Goal: Task Accomplishment & Management: Manage account settings

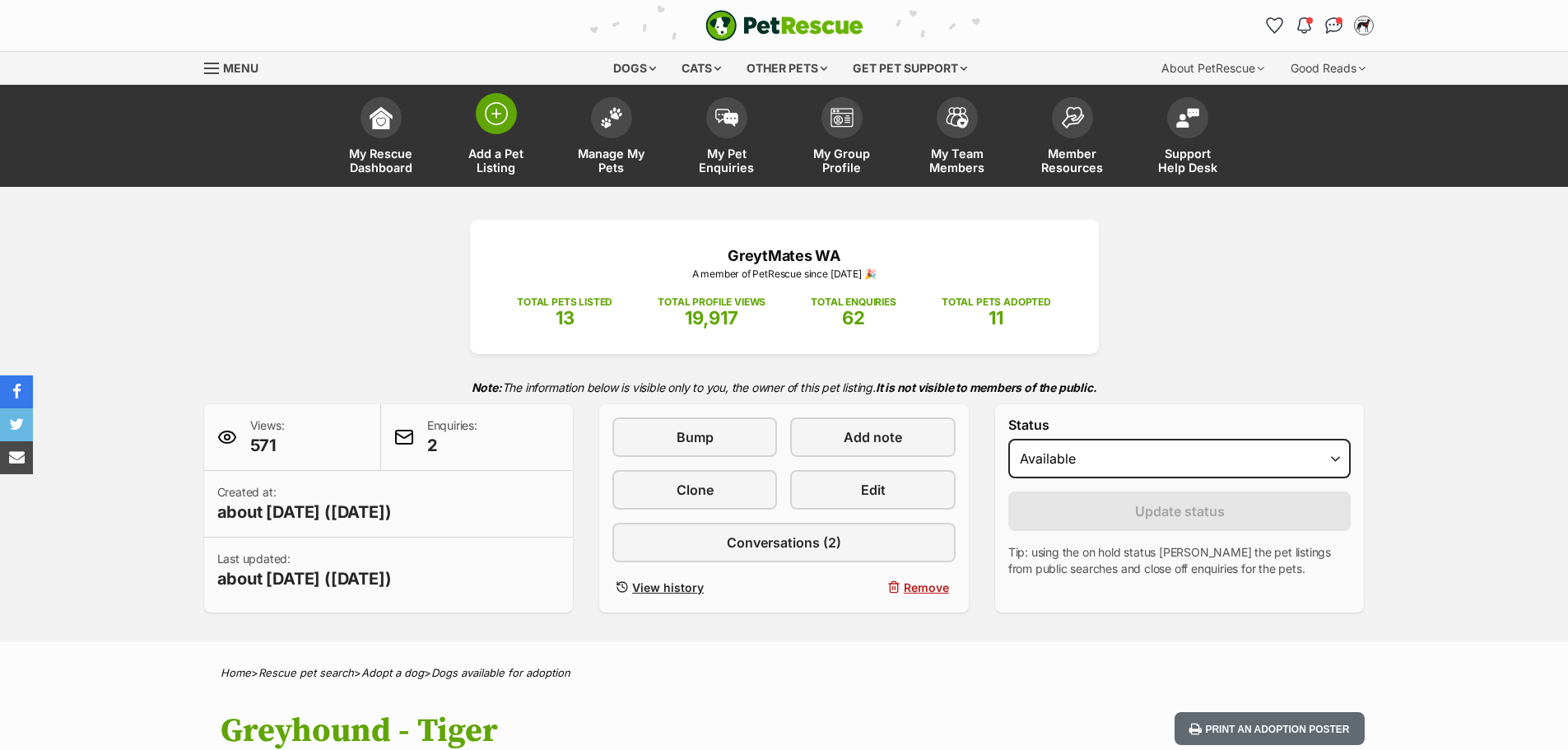
click at [499, 104] on img at bounding box center [496, 114] width 23 height 23
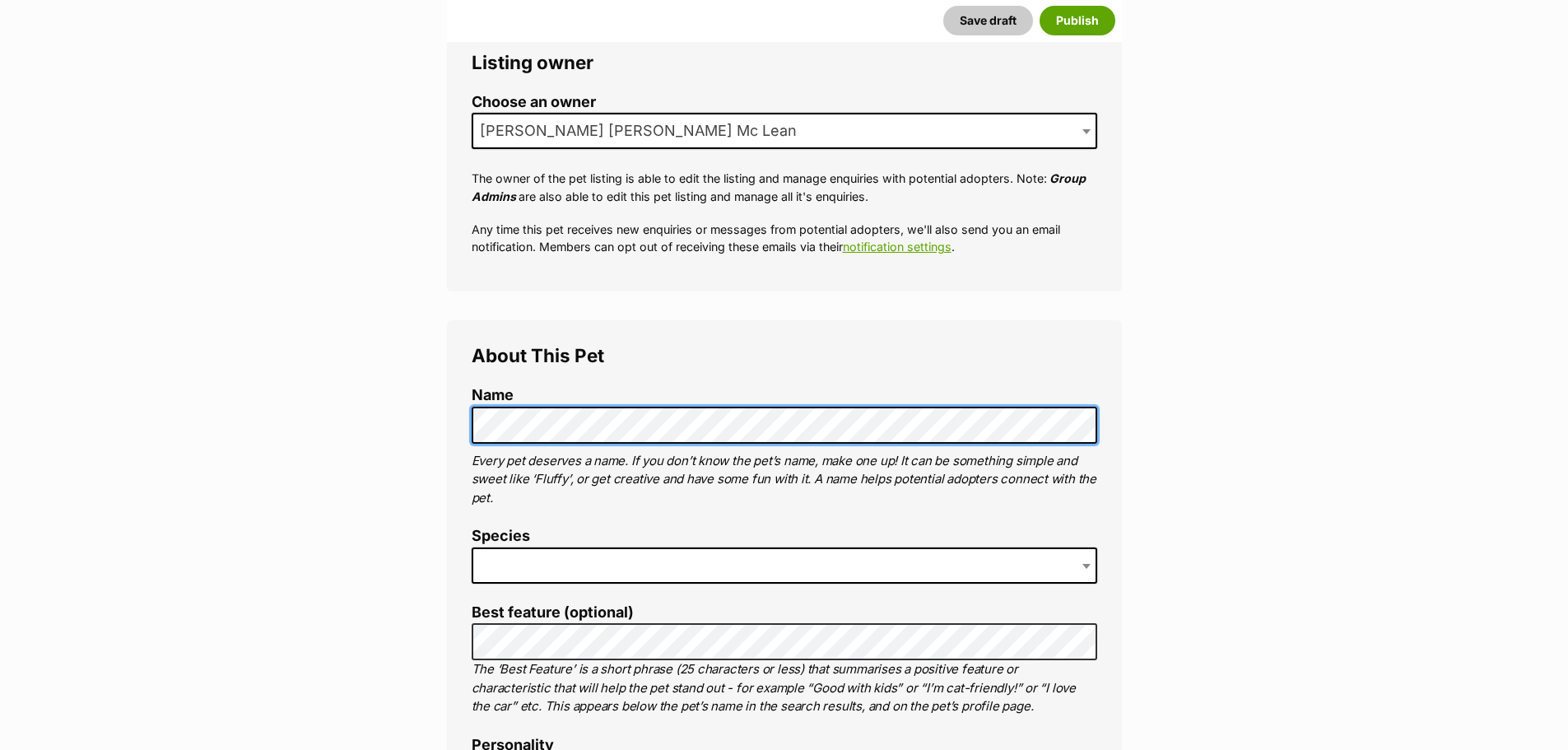
scroll to position [329, 0]
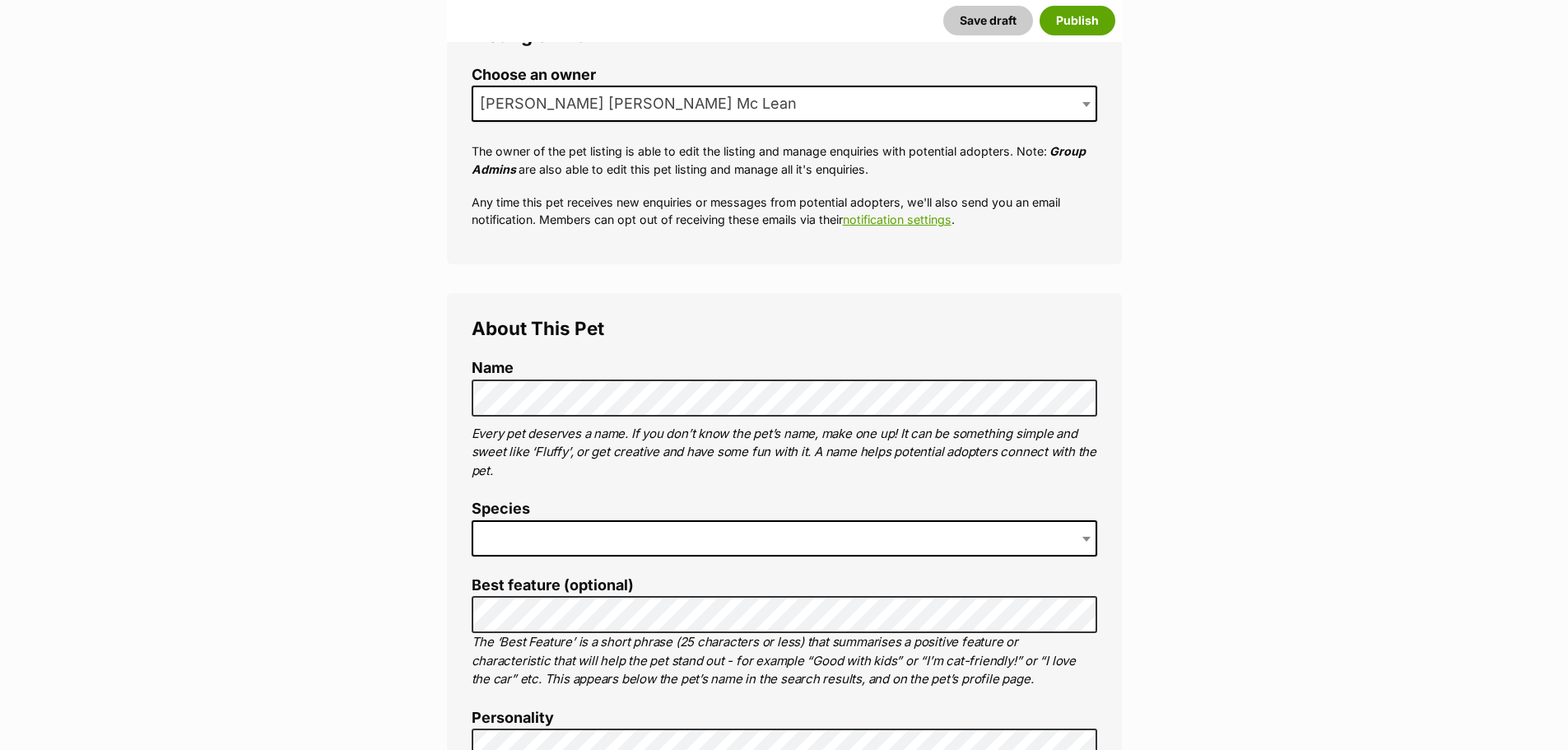
click at [595, 534] on span at bounding box center [784, 539] width 626 height 37
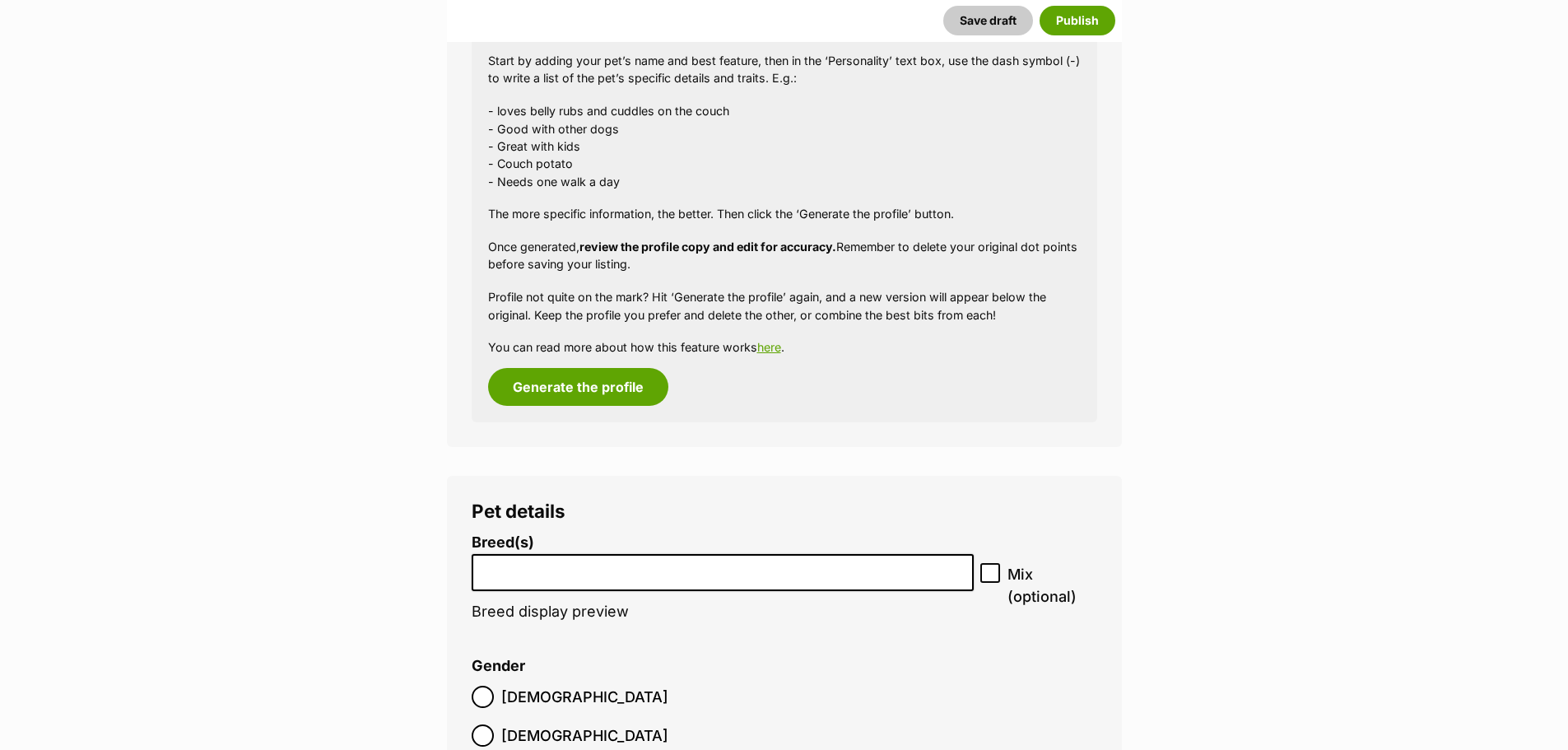
scroll to position [1565, 0]
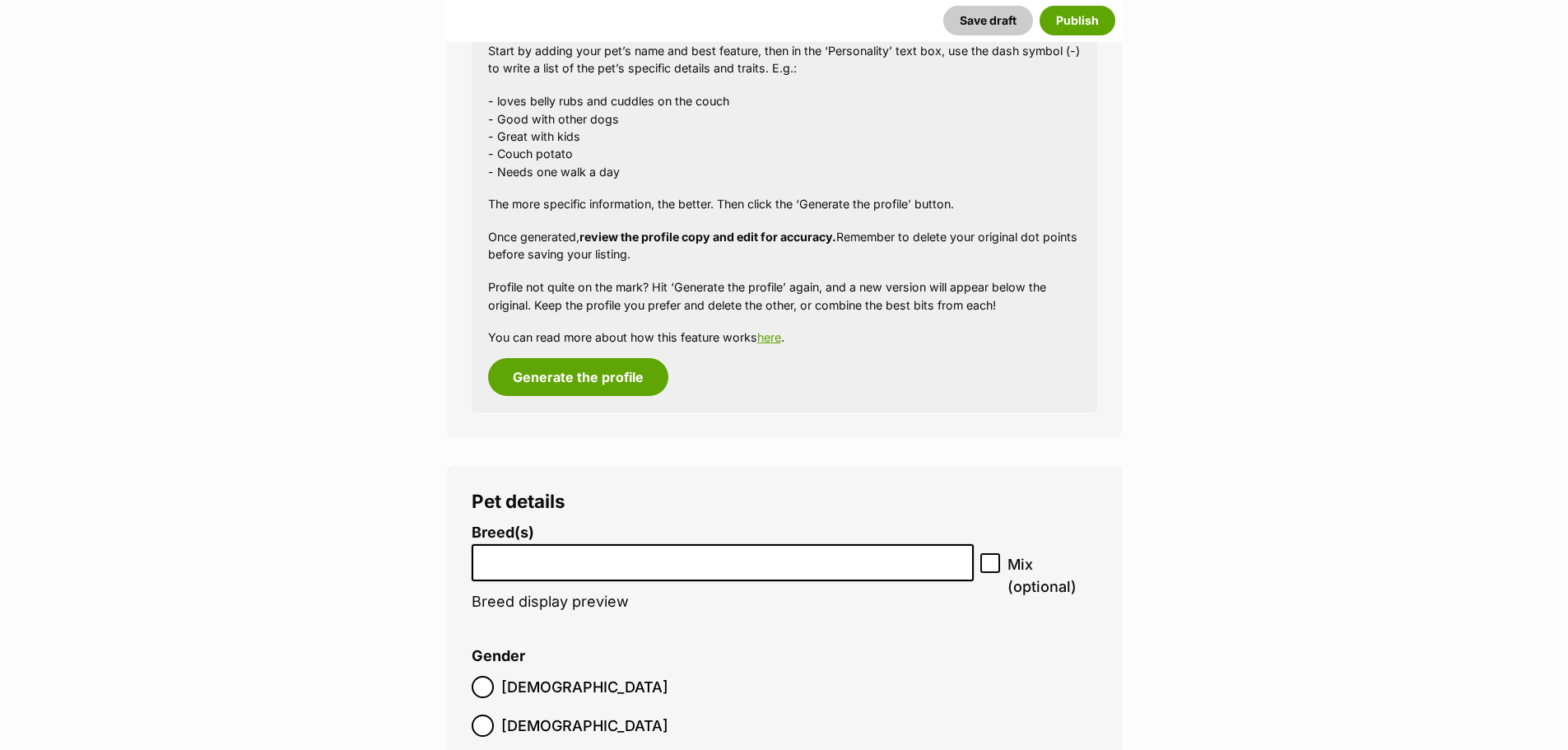
click at [593, 565] on input "search" at bounding box center [722, 558] width 491 height 17
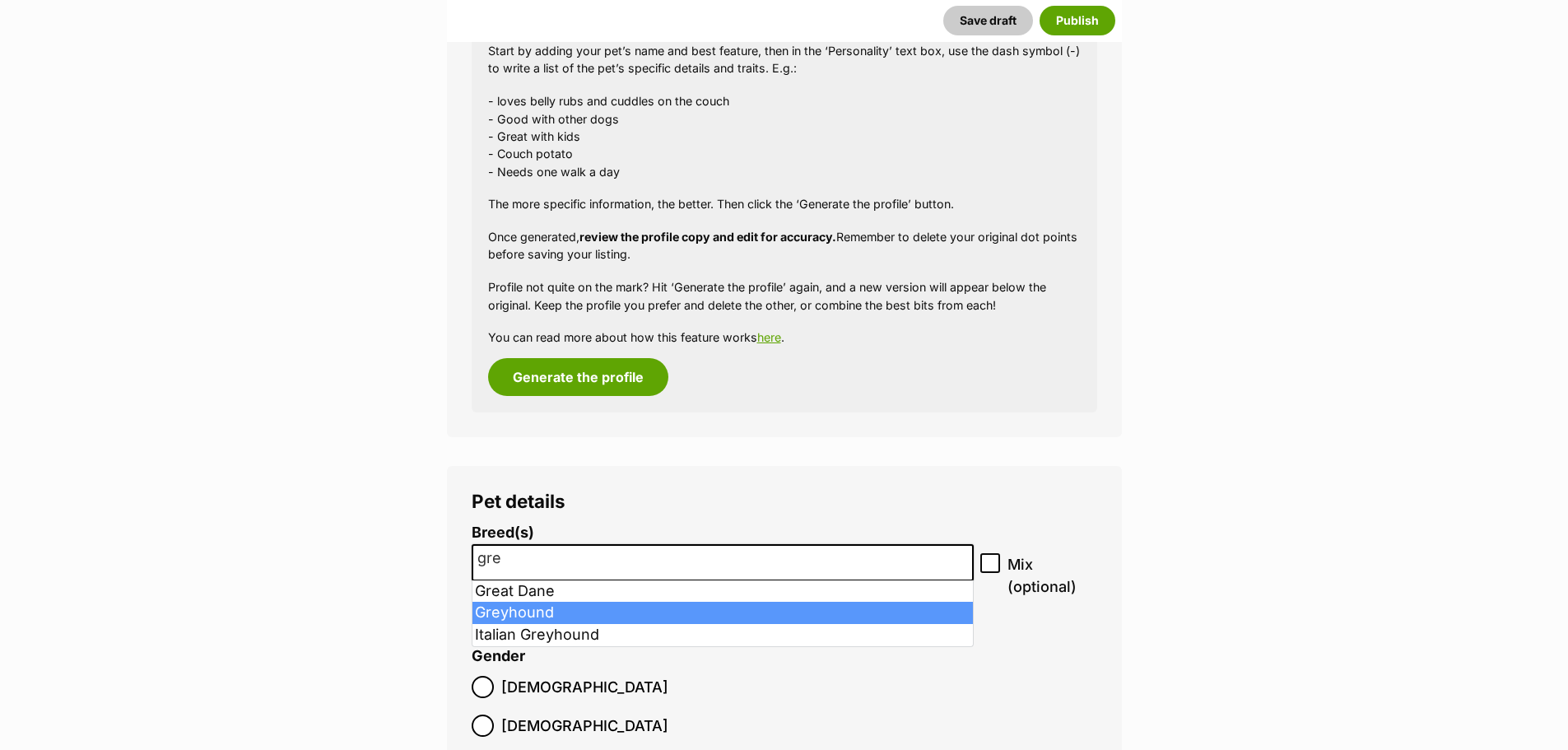
type input "gre"
select select "101"
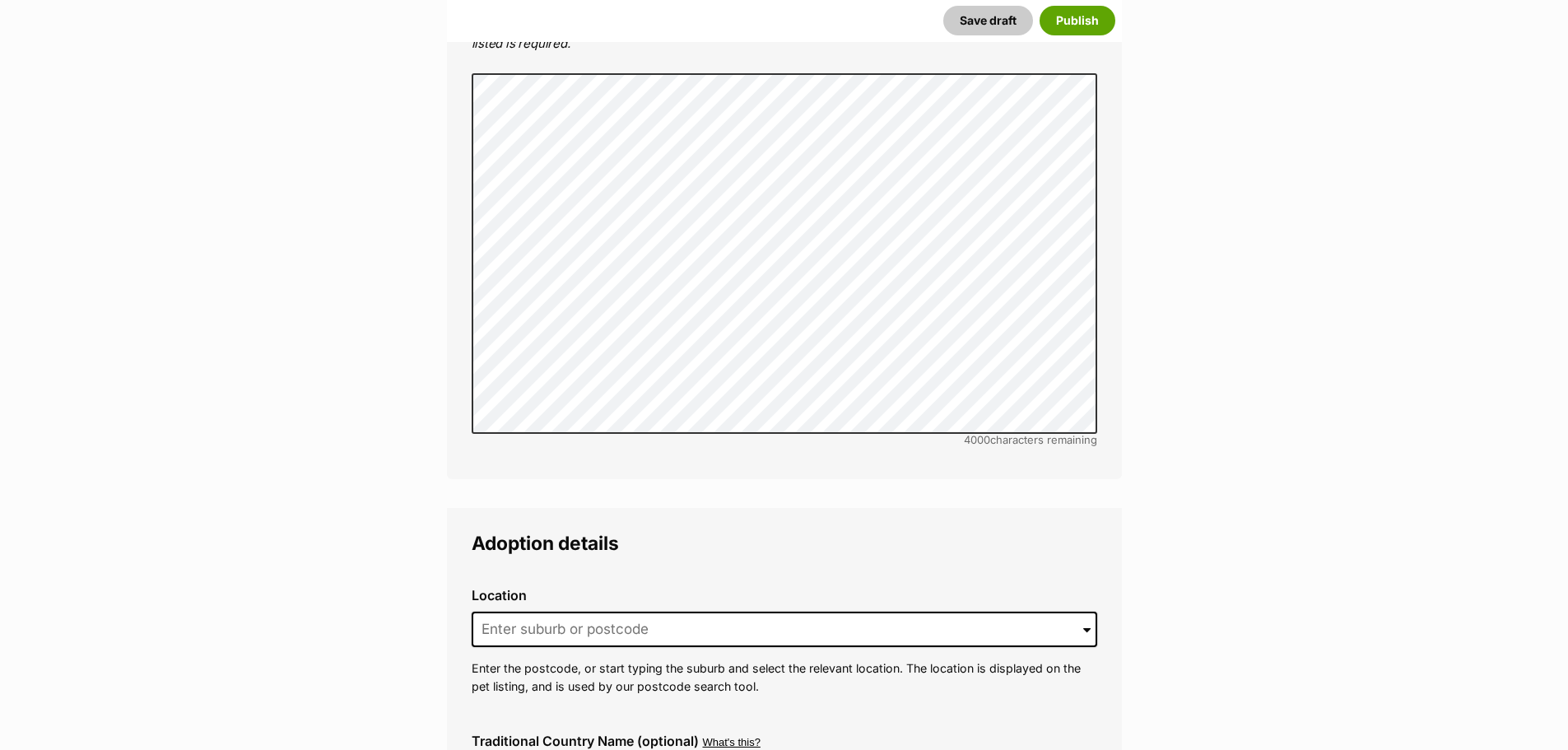
scroll to position [3376, 0]
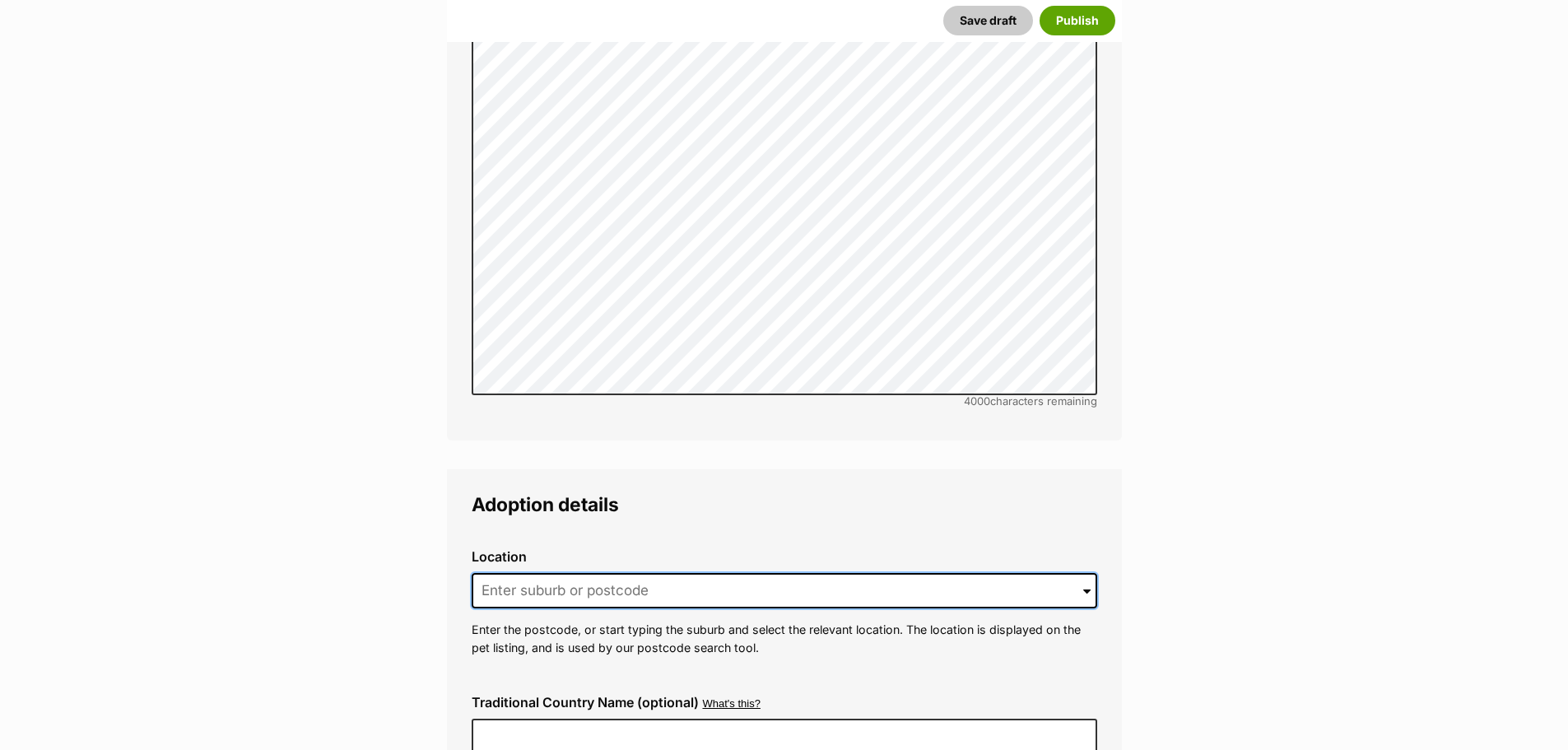
click at [657, 573] on input at bounding box center [784, 591] width 626 height 37
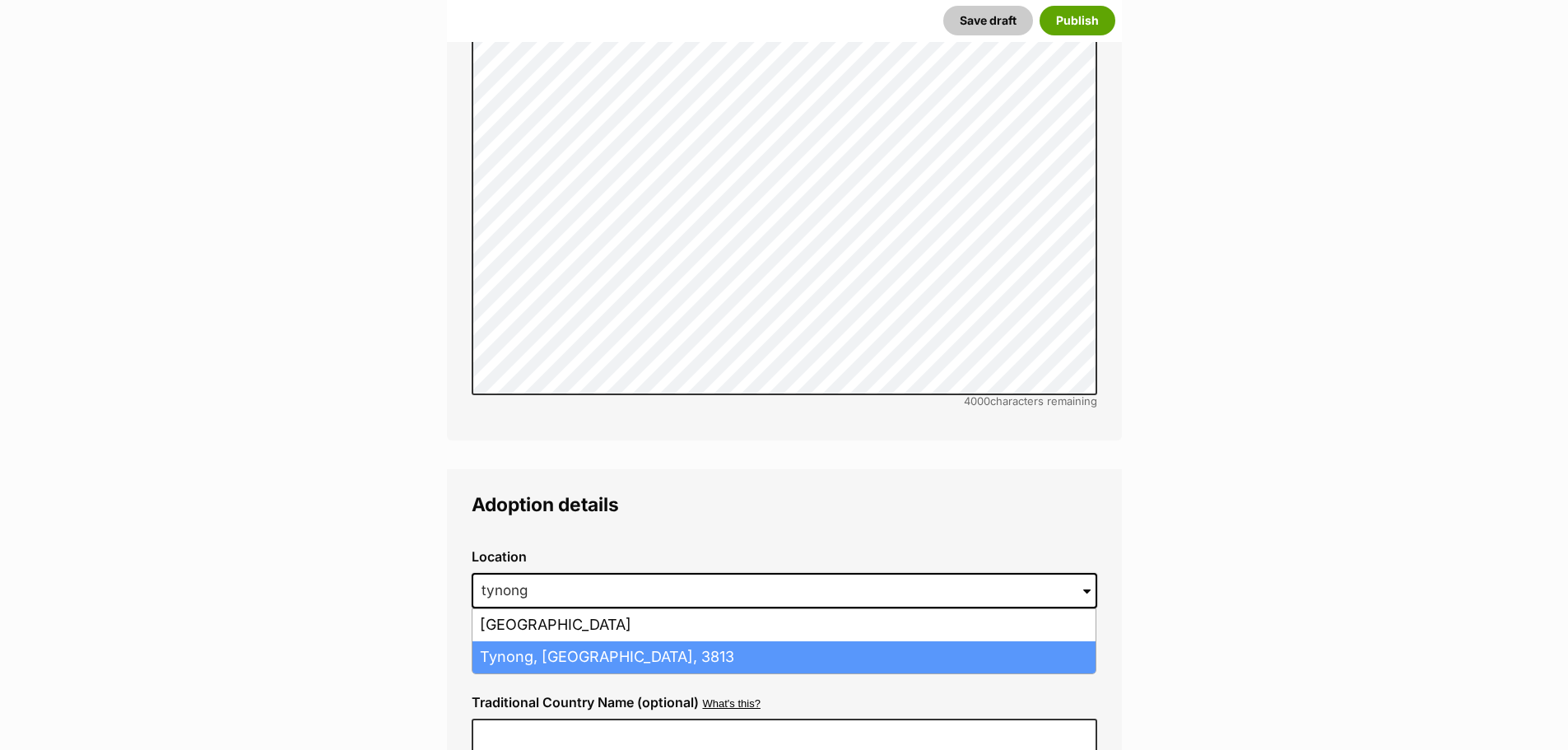
click at [617, 642] on li "Tynong, Victoria, 3813" at bounding box center [784, 658] width 623 height 32
type input "Tynong, Victoria, 3813"
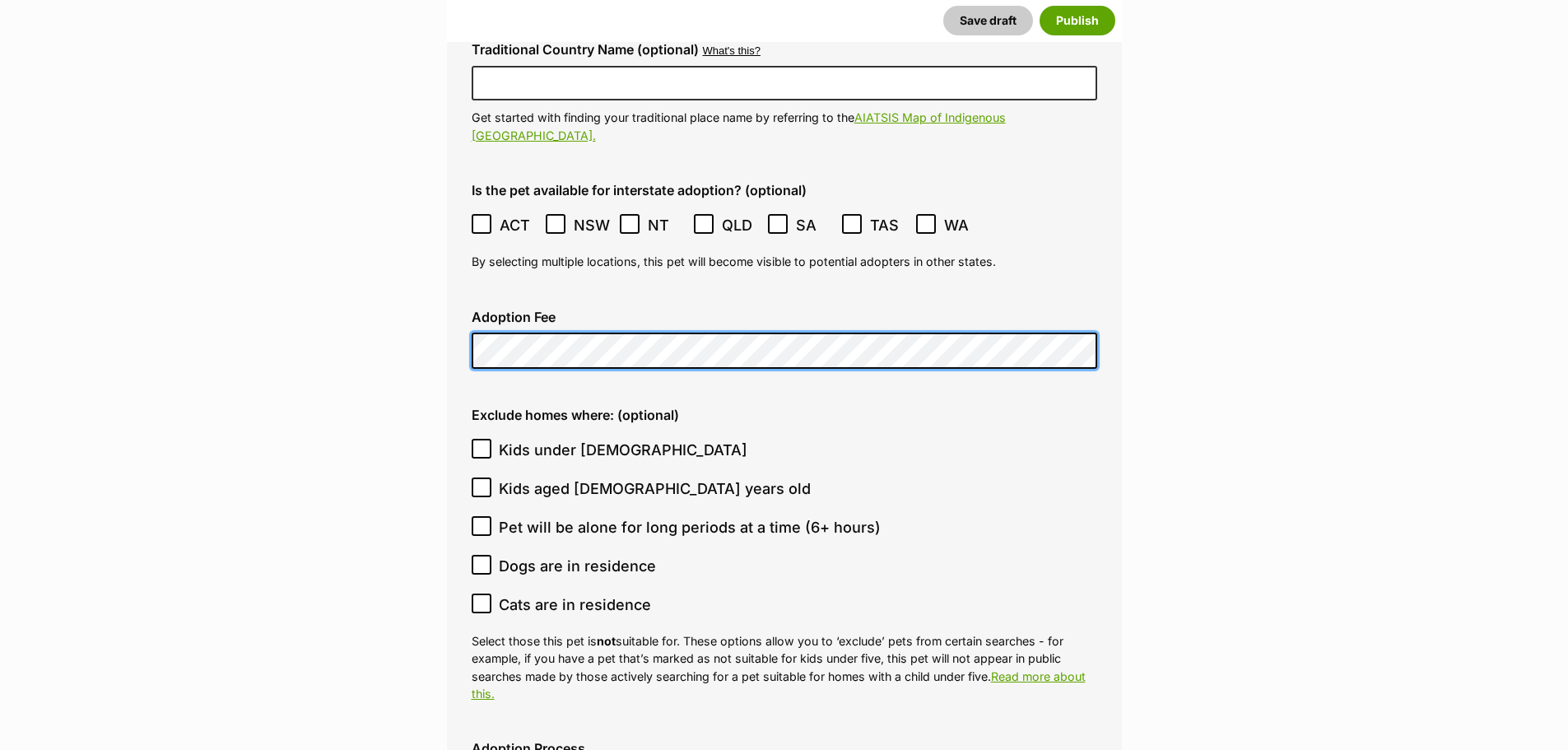
scroll to position [4035, 0]
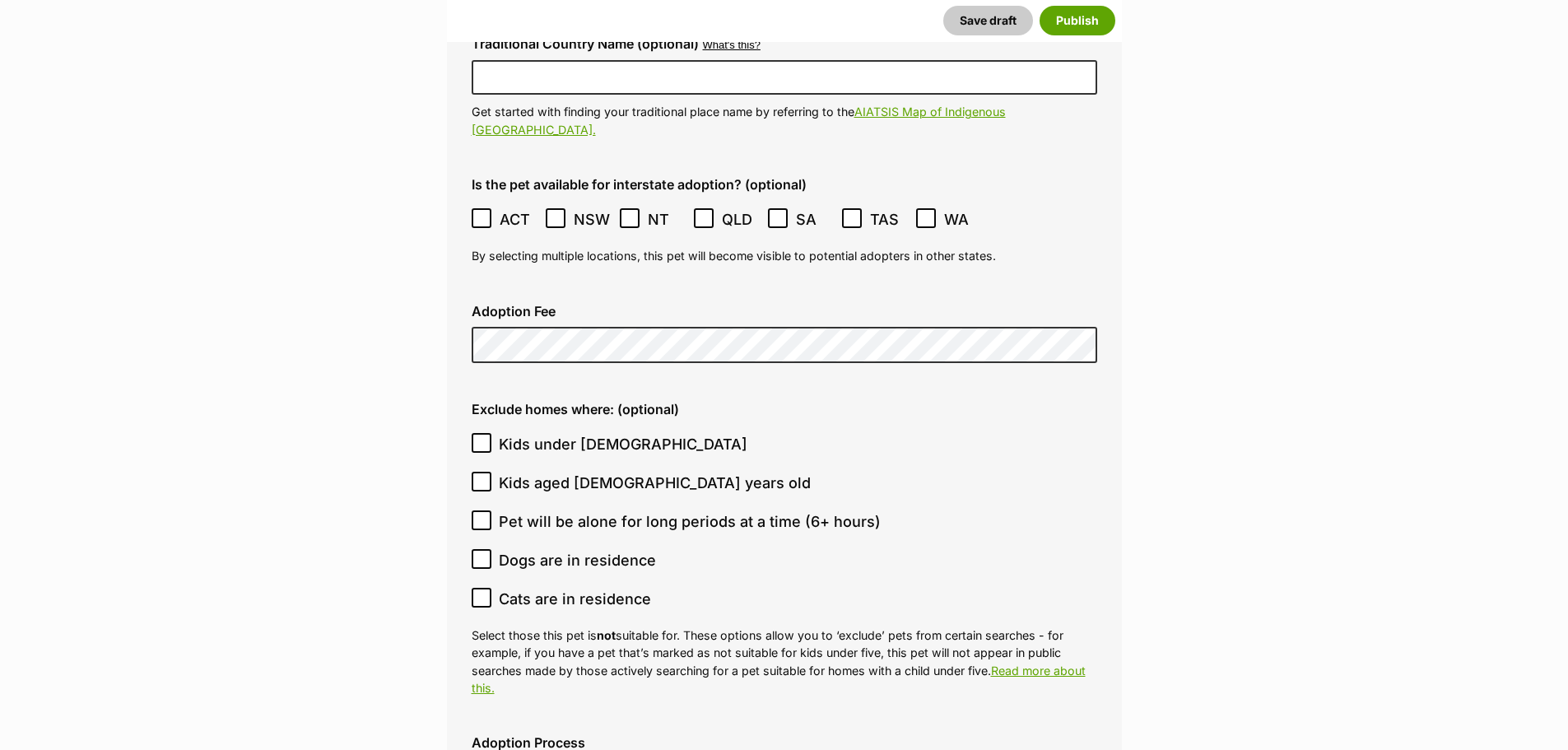
click at [479, 437] on icon at bounding box center [481, 443] width 11 height 11
click at [479, 433] on input "Kids under 5 years old" at bounding box center [481, 443] width 20 height 20
checkbox input "true"
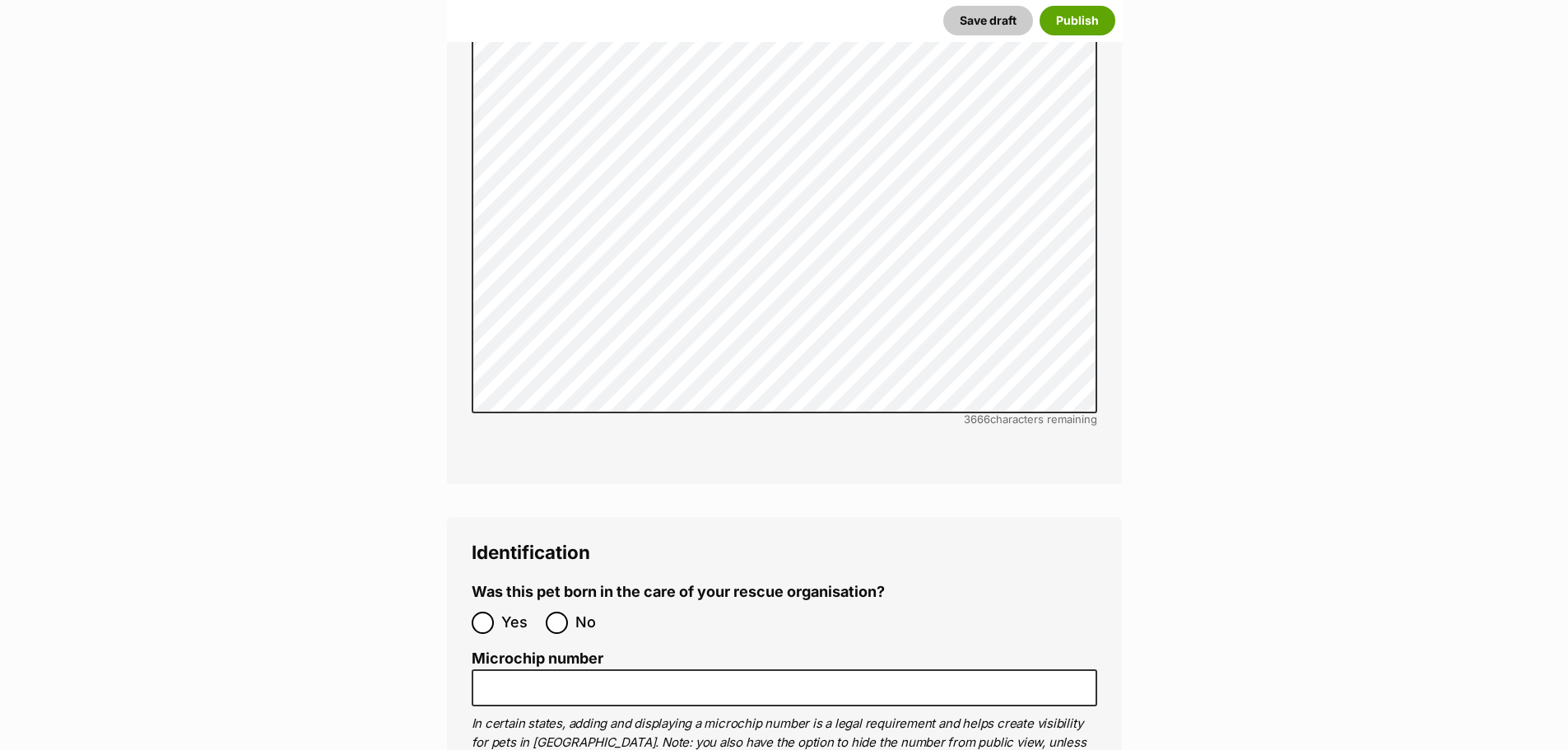
scroll to position [5023, 0]
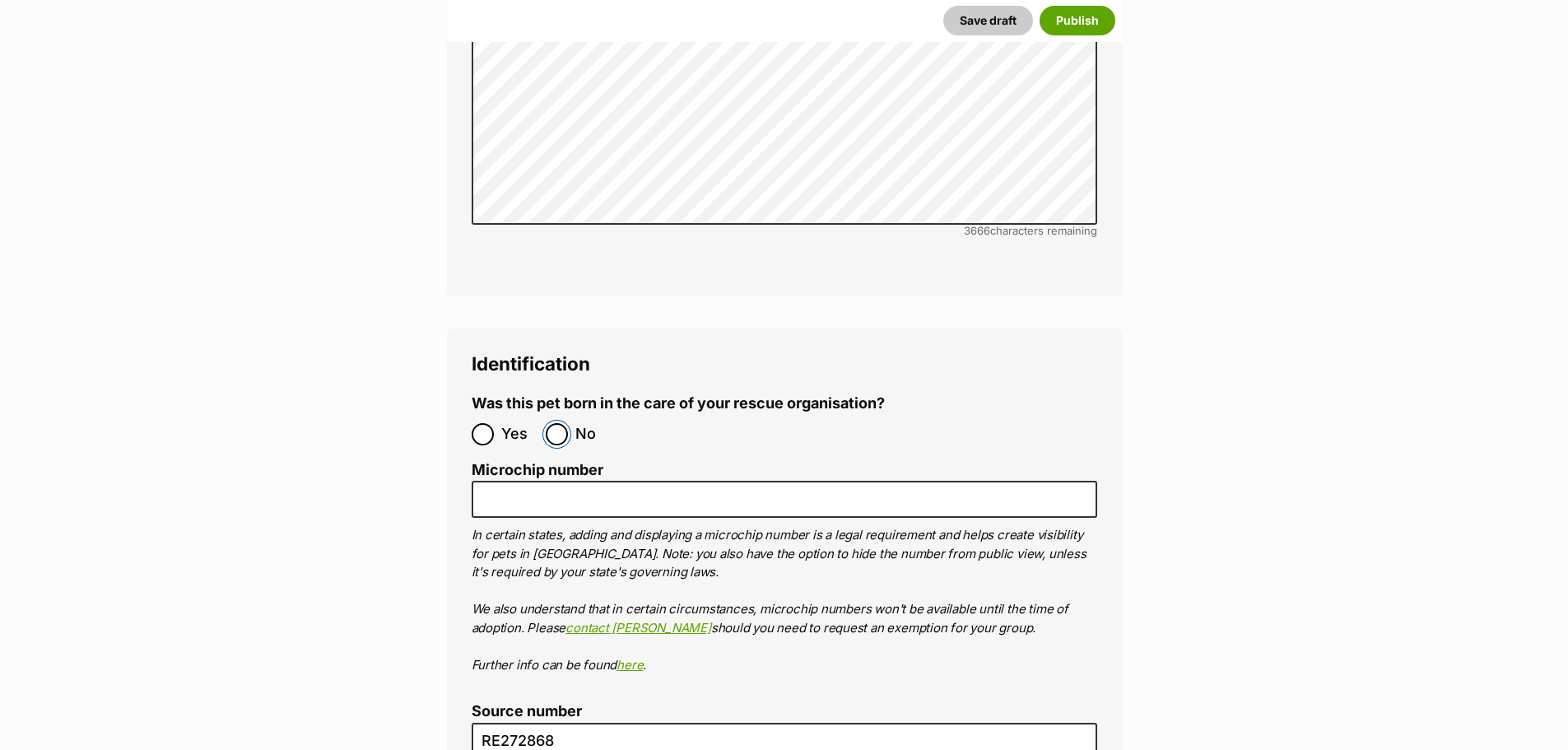
click at [562, 423] on input "No" at bounding box center [557, 434] width 23 height 23
radio input "true"
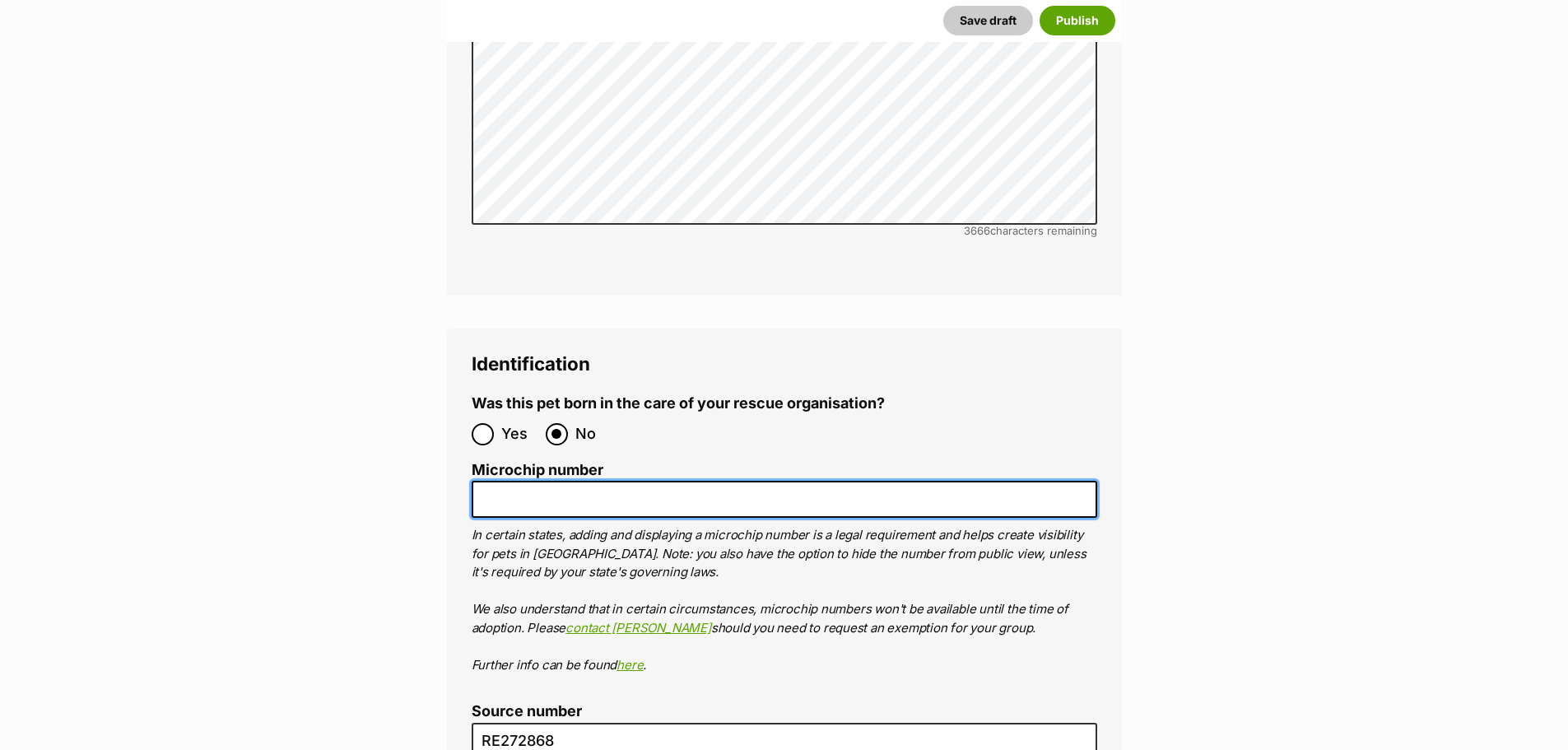
click at [544, 481] on input "Microchip number" at bounding box center [784, 499] width 626 height 37
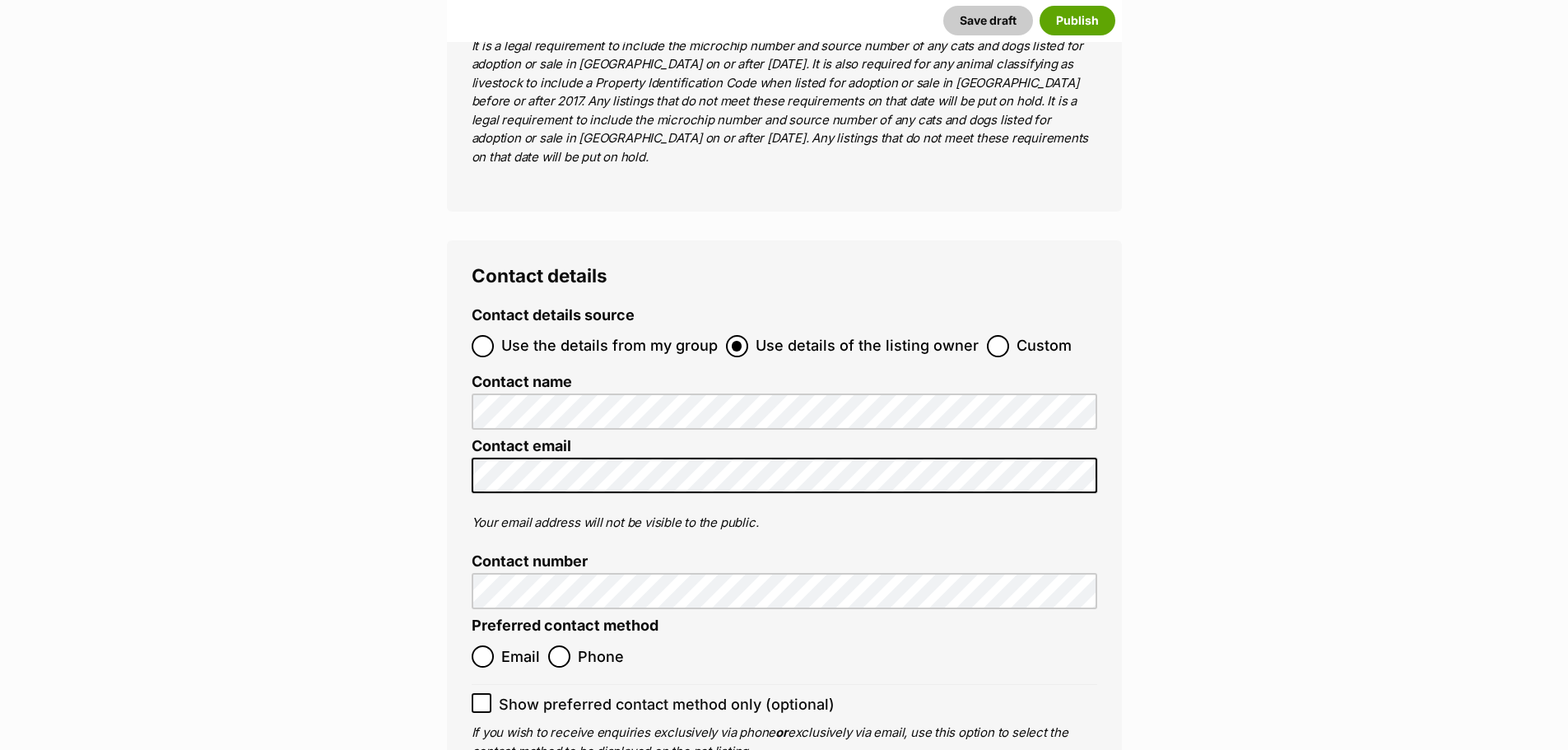
scroll to position [6011, 0]
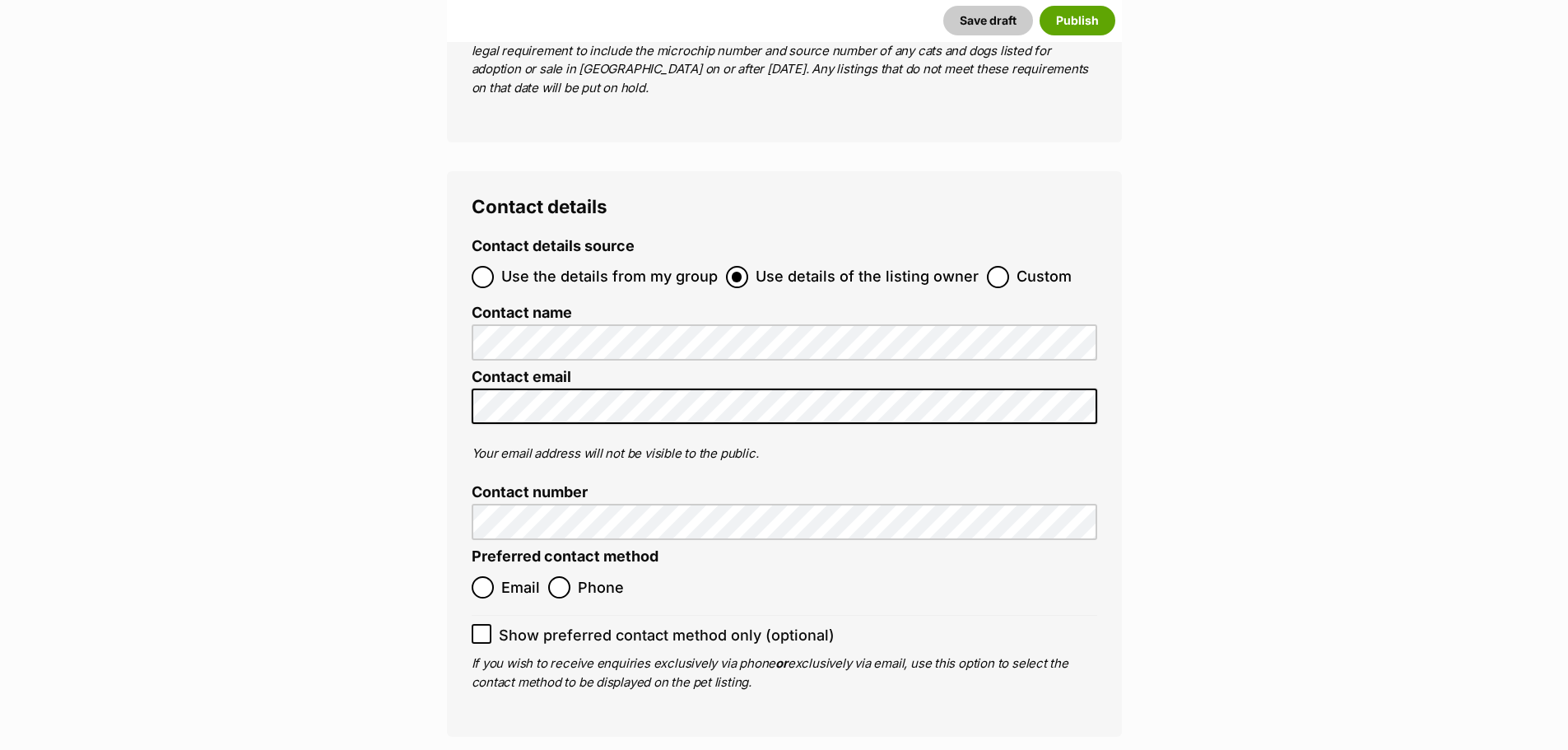
type input "956000015623747"
click at [555, 576] on input "Phone" at bounding box center [560, 587] width 23 height 23
radio input "true"
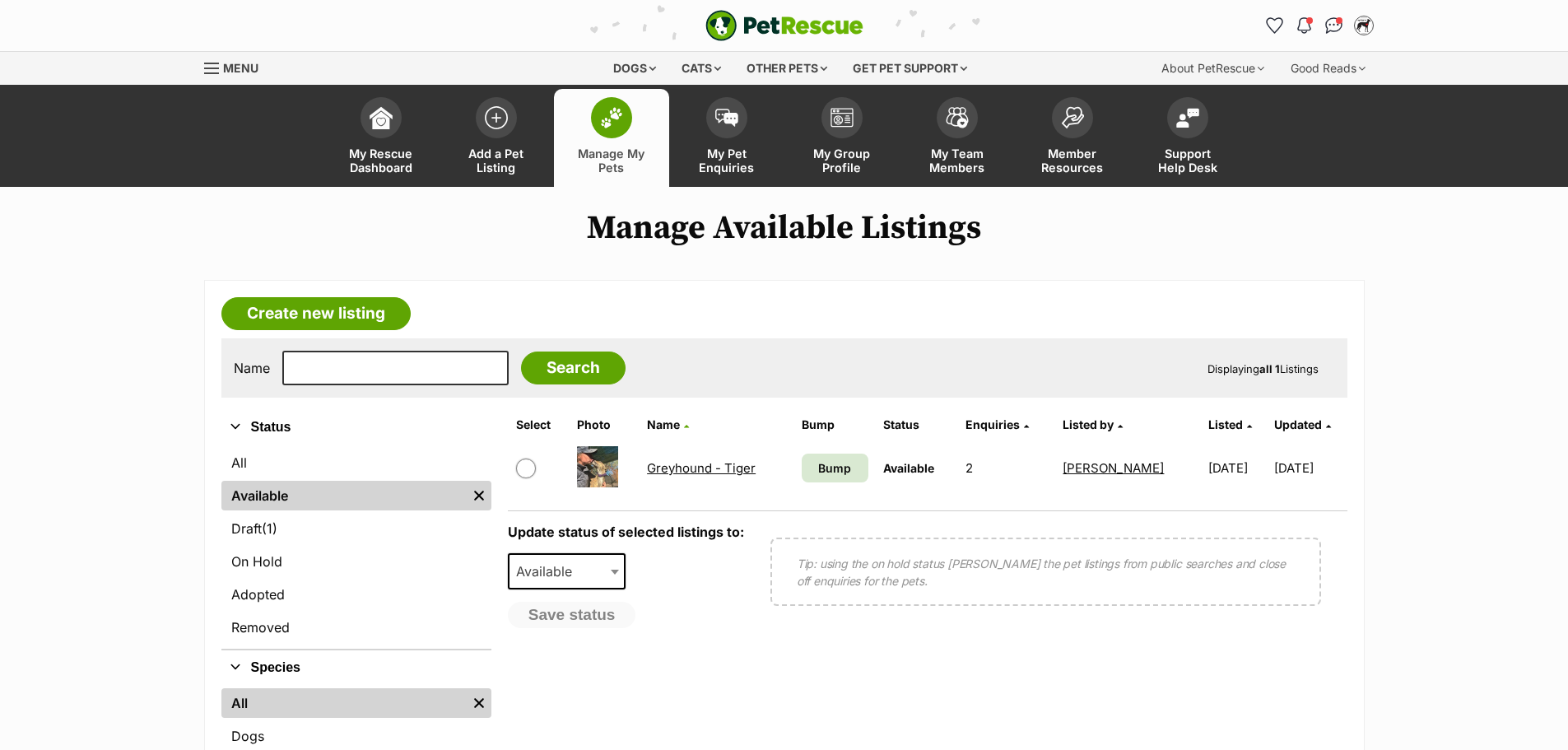
click at [622, 116] on img at bounding box center [612, 117] width 23 height 22
click at [268, 594] on link "Adopted" at bounding box center [356, 595] width 270 height 30
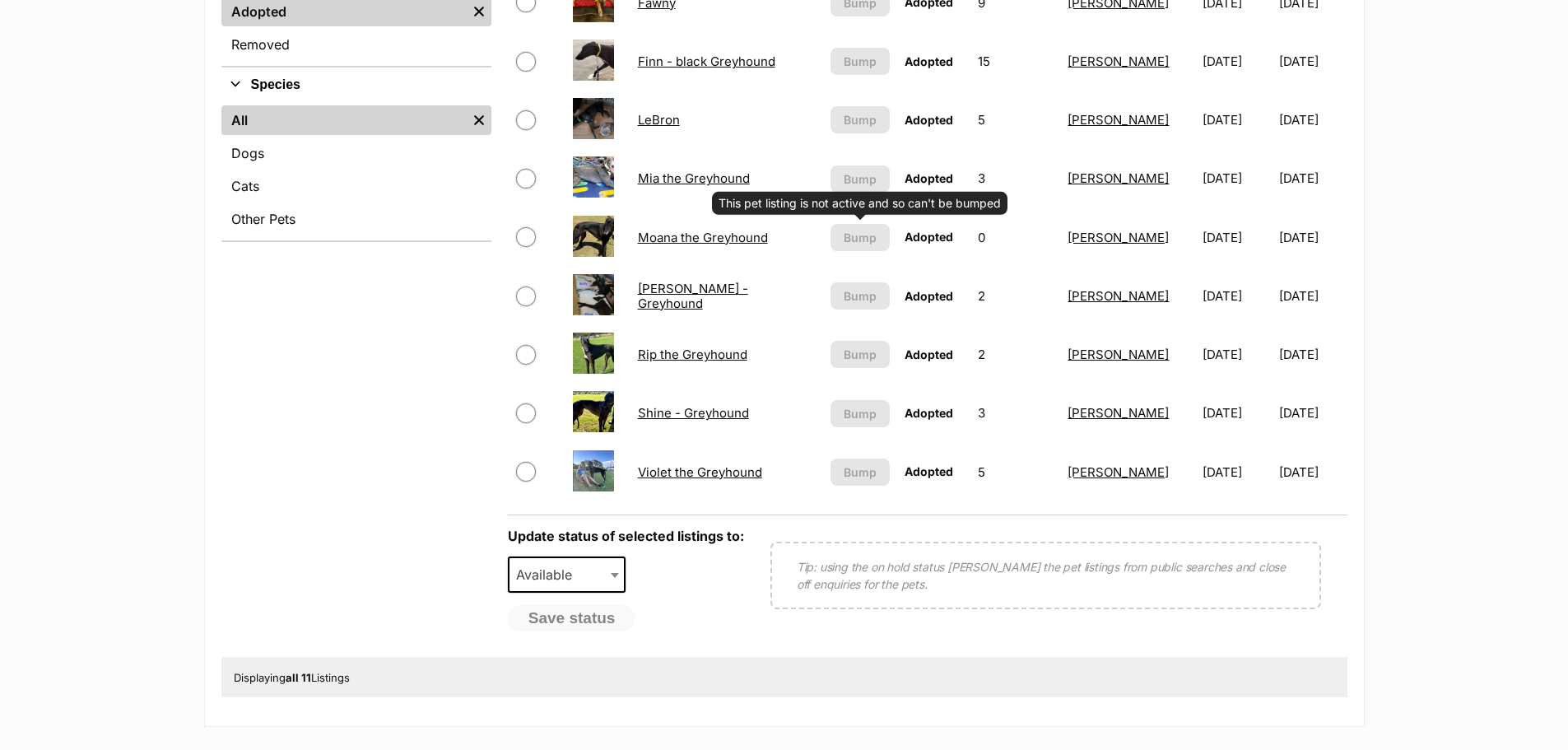
scroll to position [659, 0]
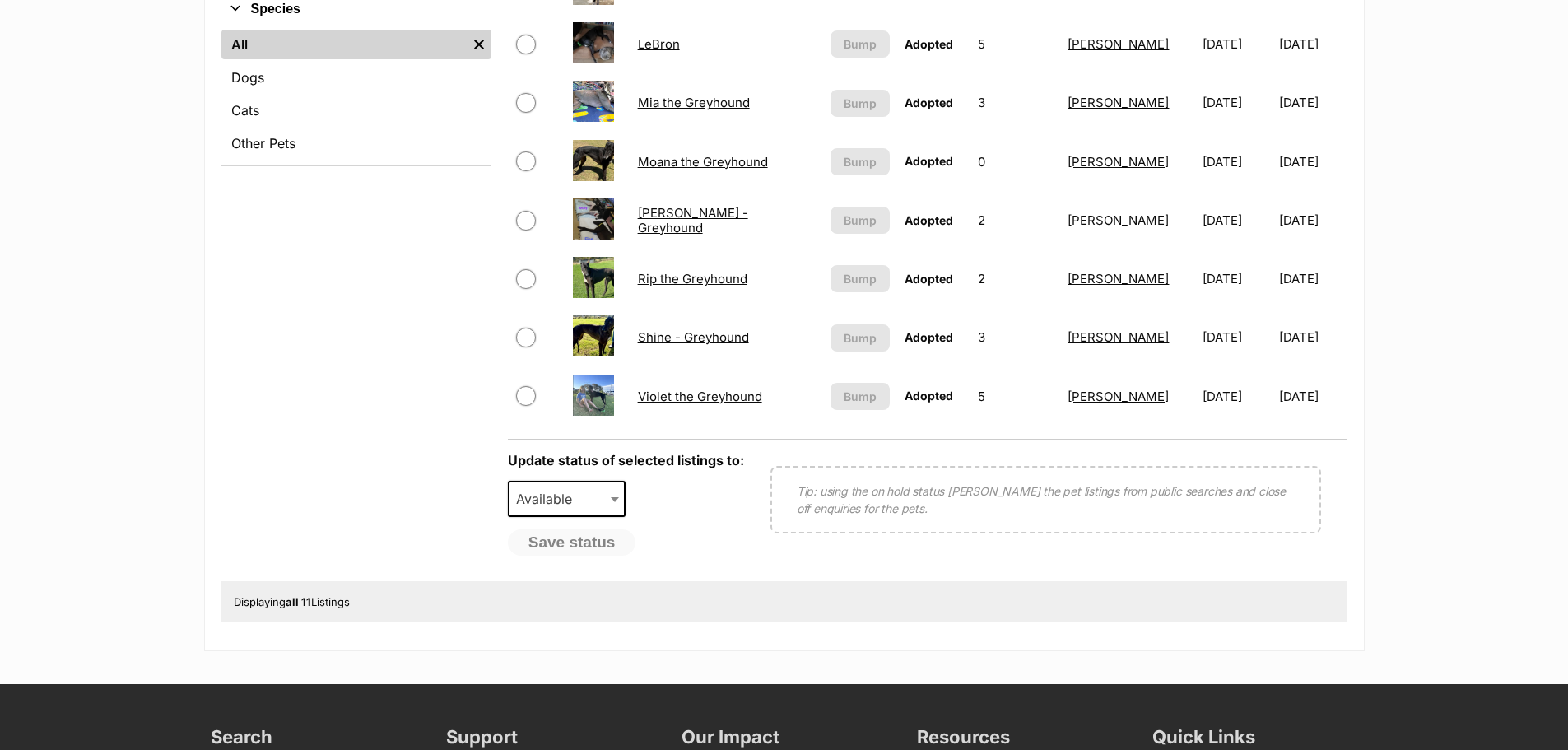
click at [662, 336] on link "Shine - Greyhound" at bounding box center [693, 336] width 111 height 16
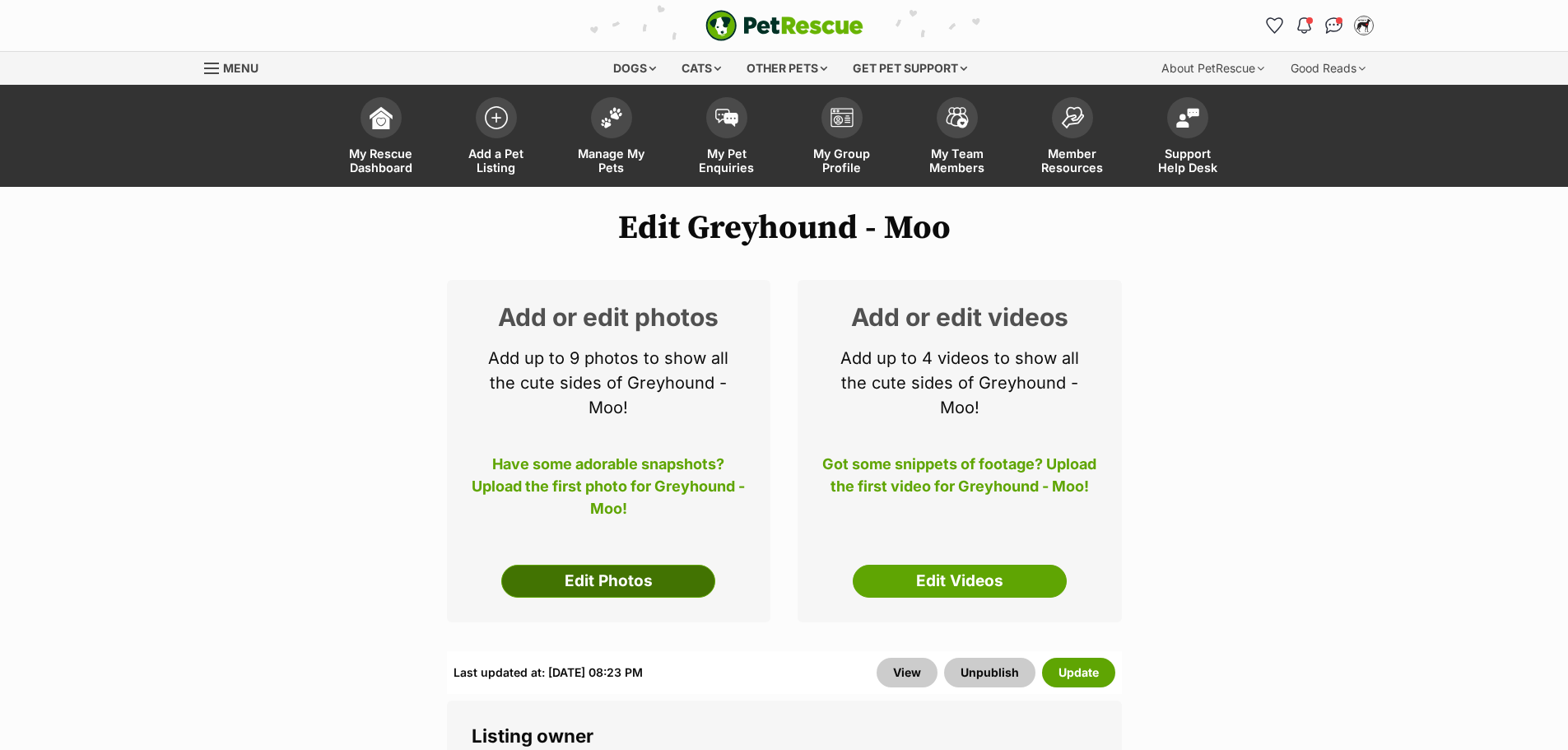
click at [606, 576] on link "Edit Photos" at bounding box center [609, 581] width 214 height 33
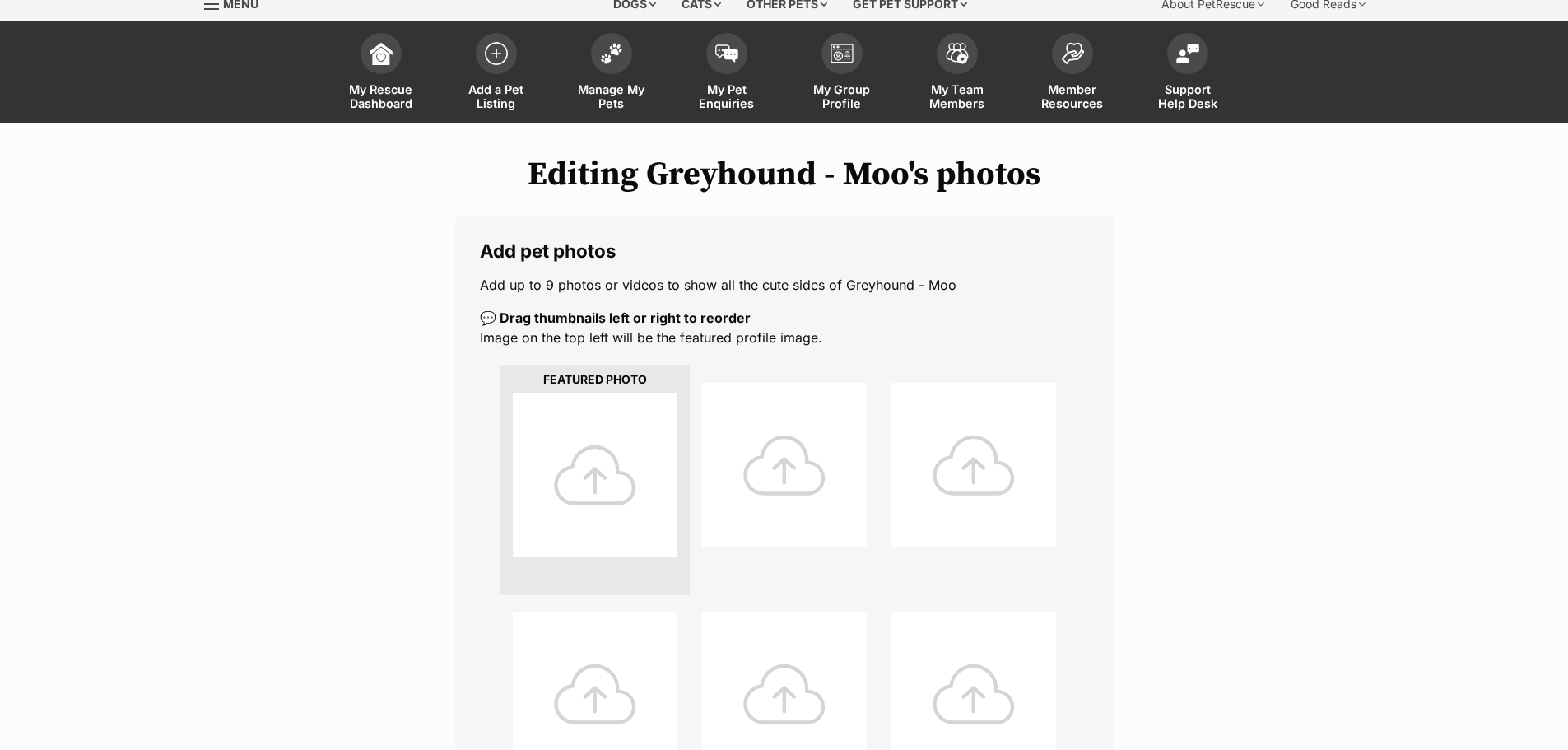
scroll to position [164, 0]
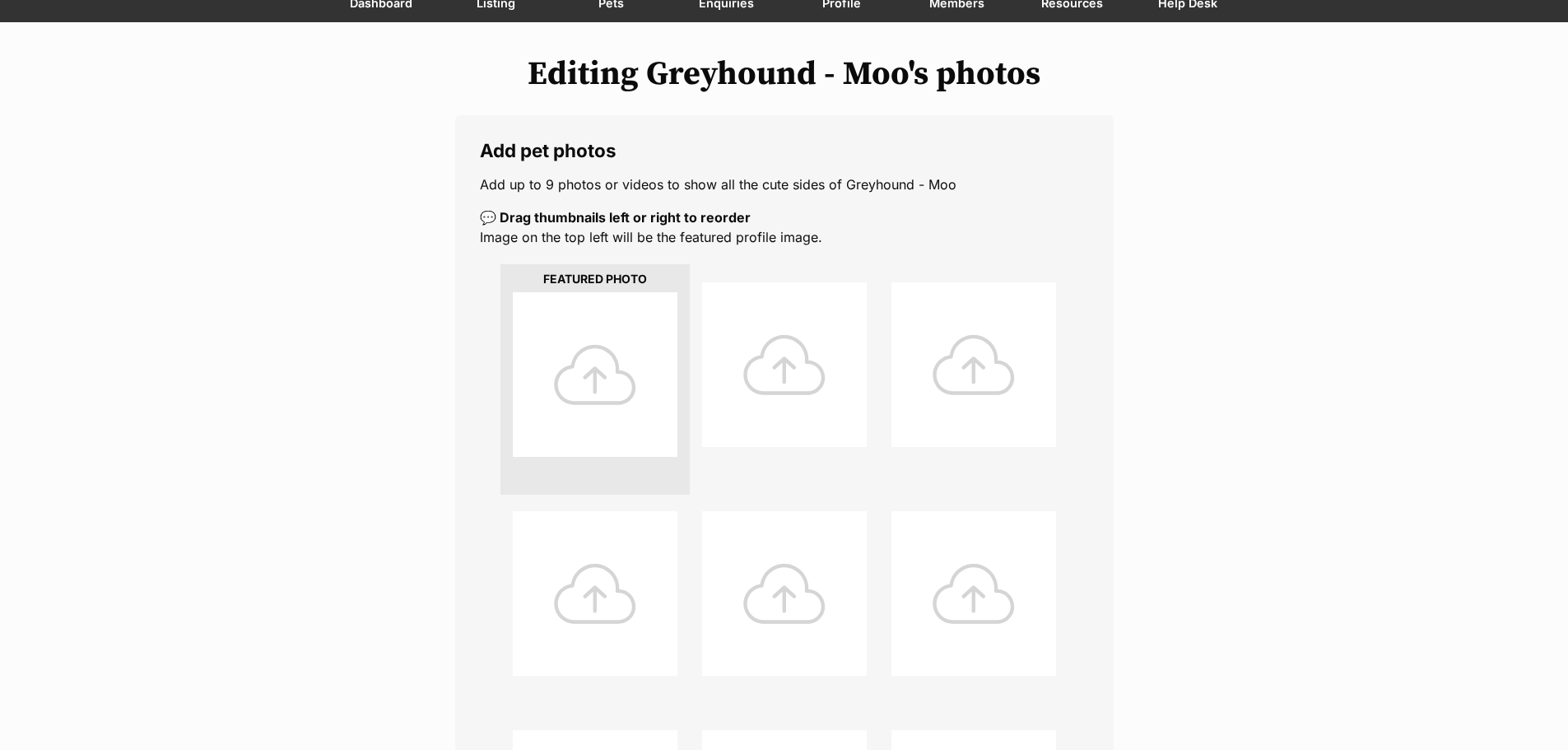
click at [605, 391] on div at bounding box center [595, 374] width 164 height 164
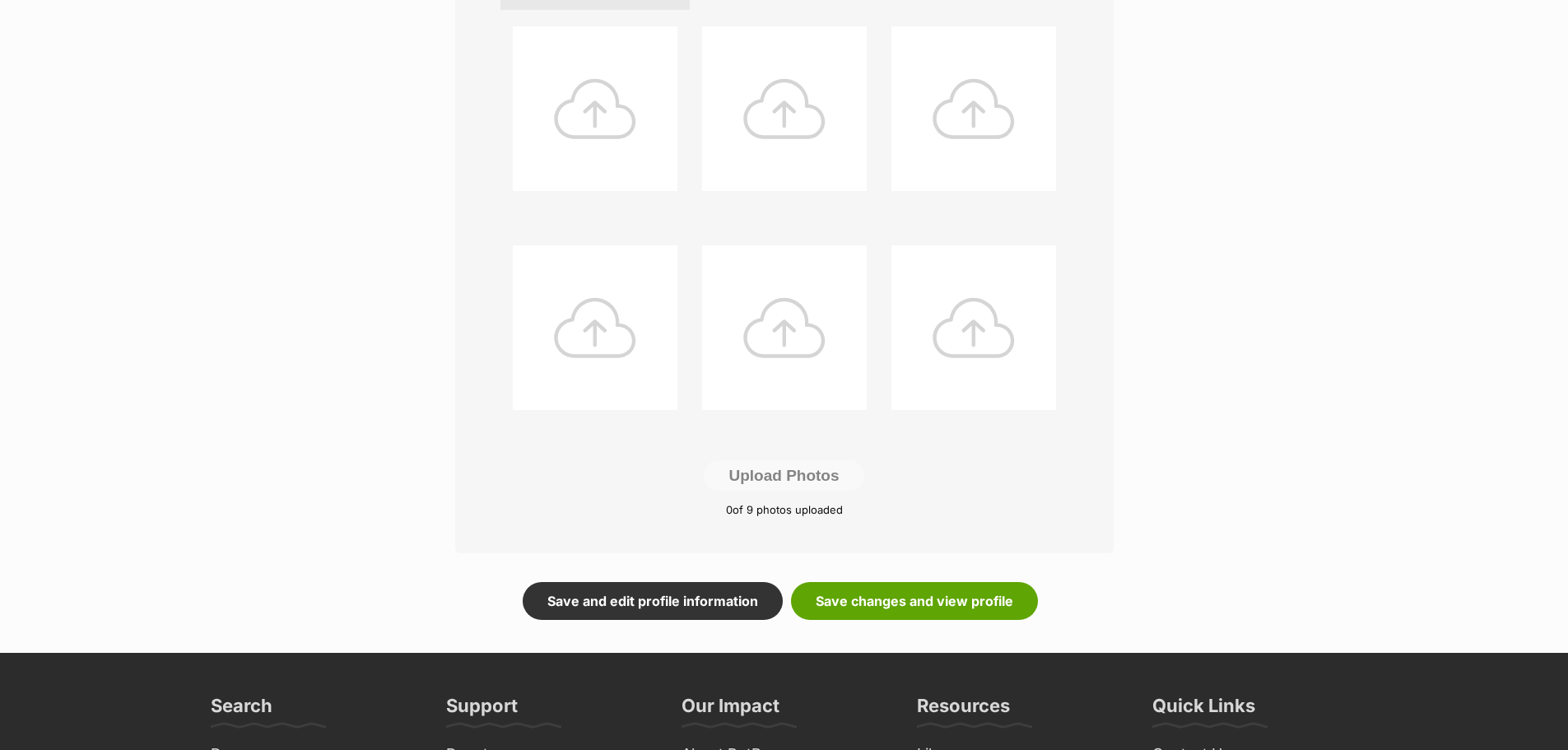
scroll to position [659, 0]
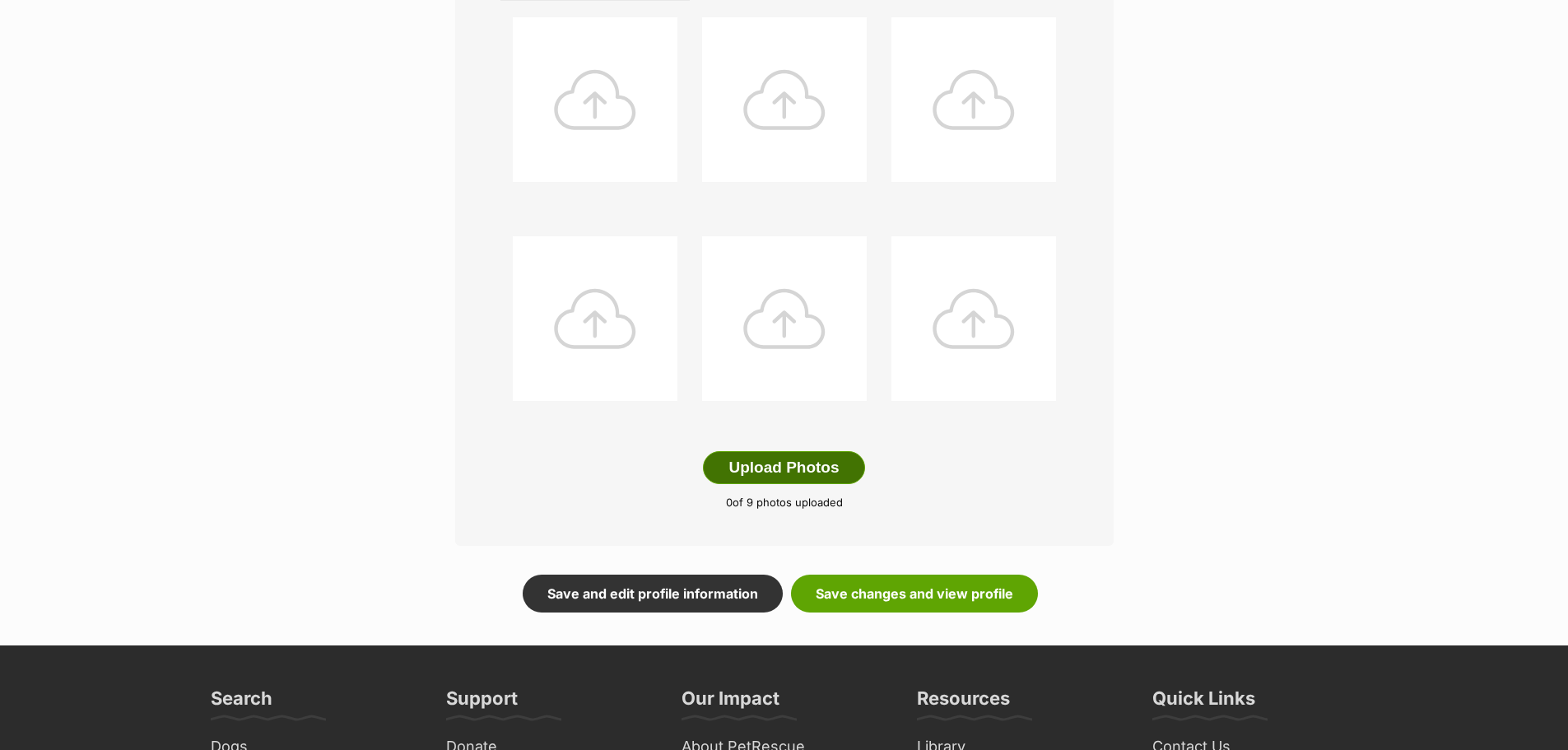
click at [754, 463] on button "Upload Photos" at bounding box center [784, 467] width 162 height 33
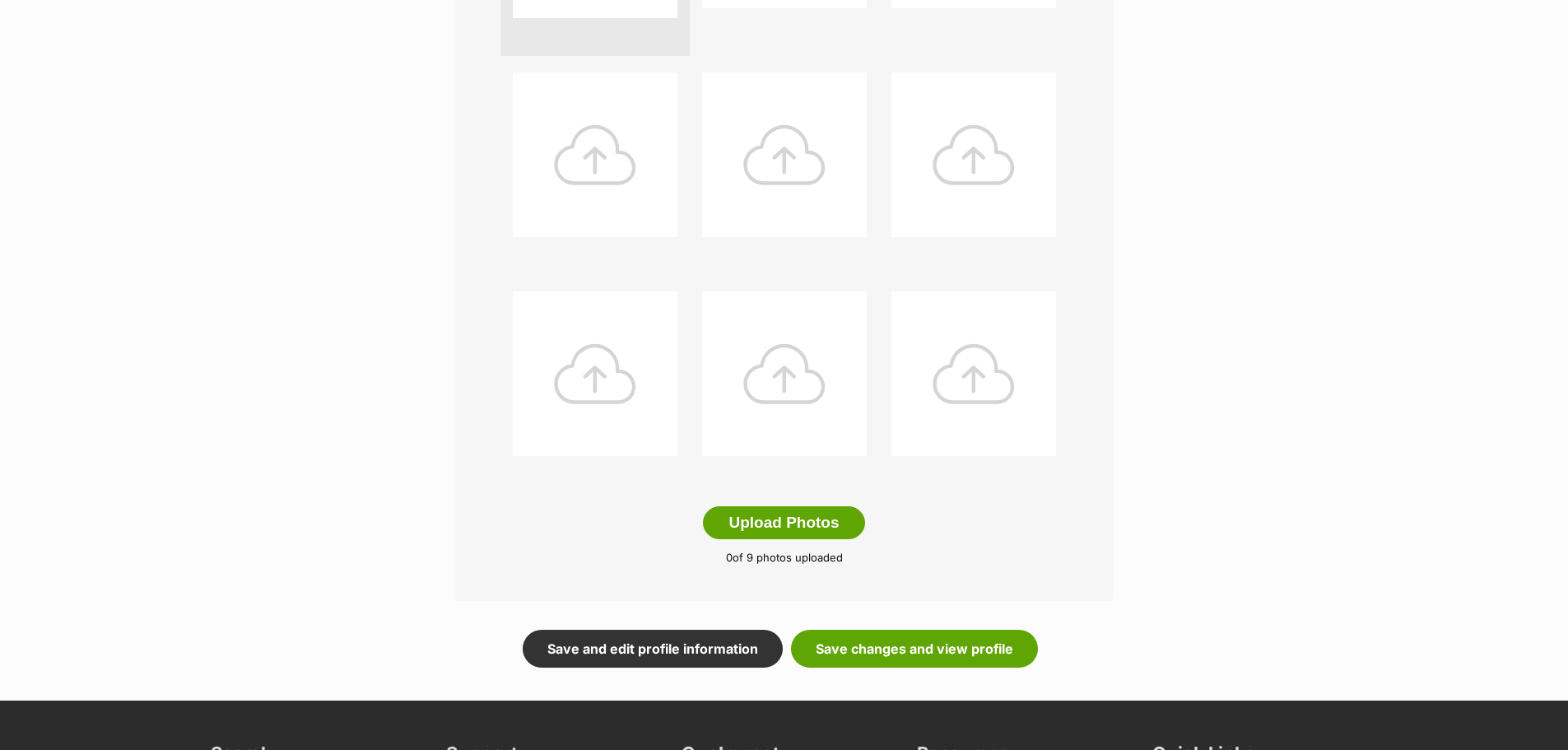
scroll to position [576, 0]
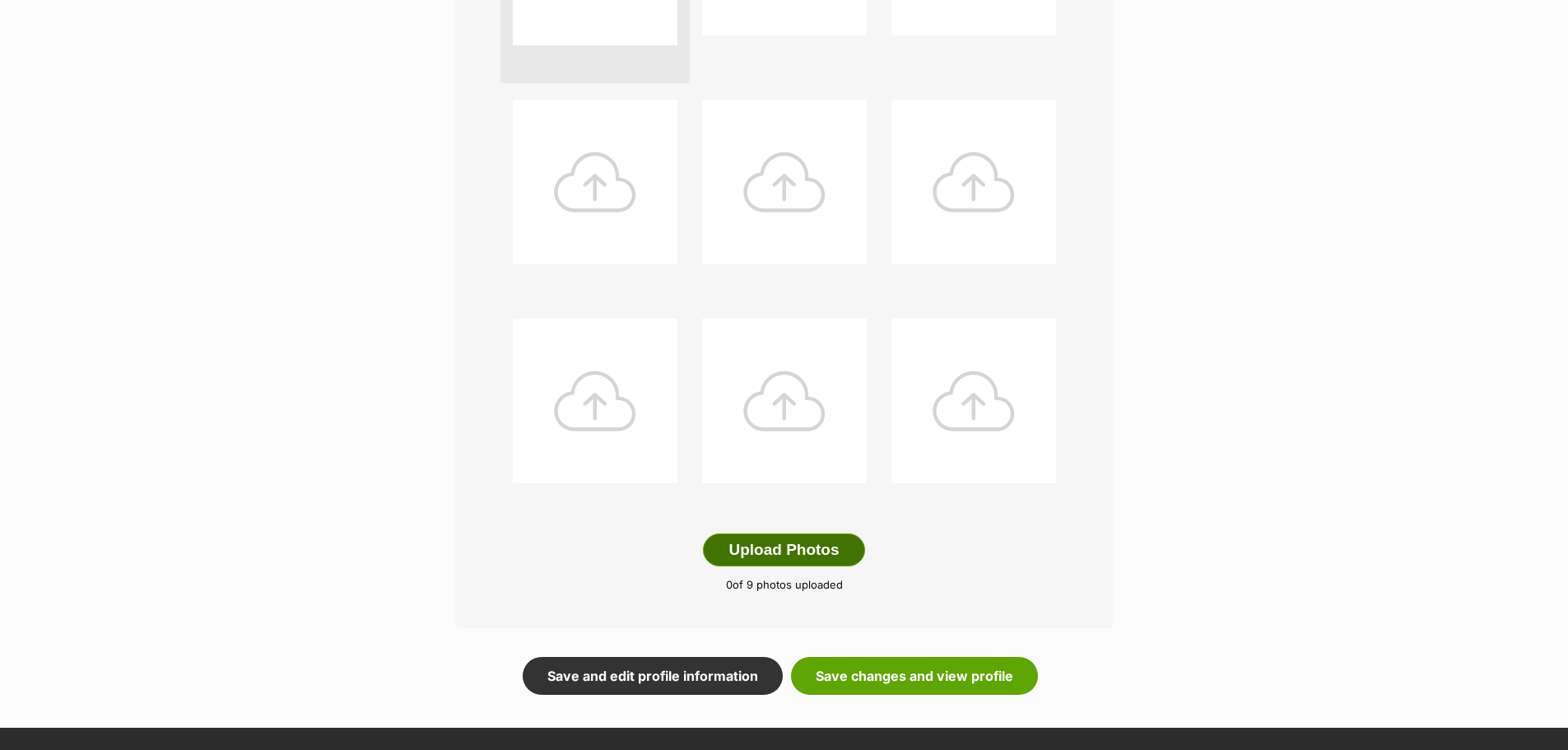
click at [792, 542] on button "Upload Photos" at bounding box center [784, 550] width 162 height 33
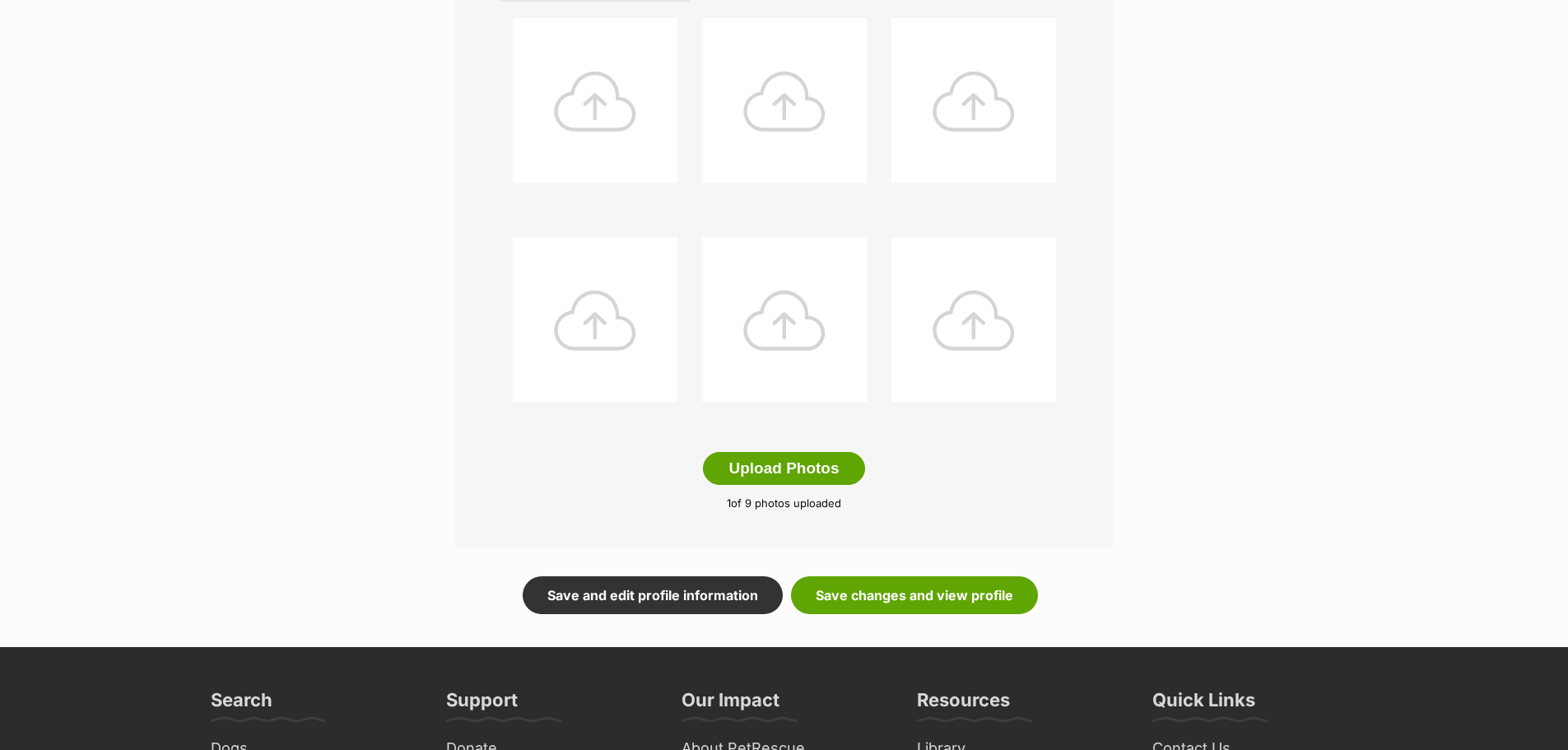
scroll to position [659, 0]
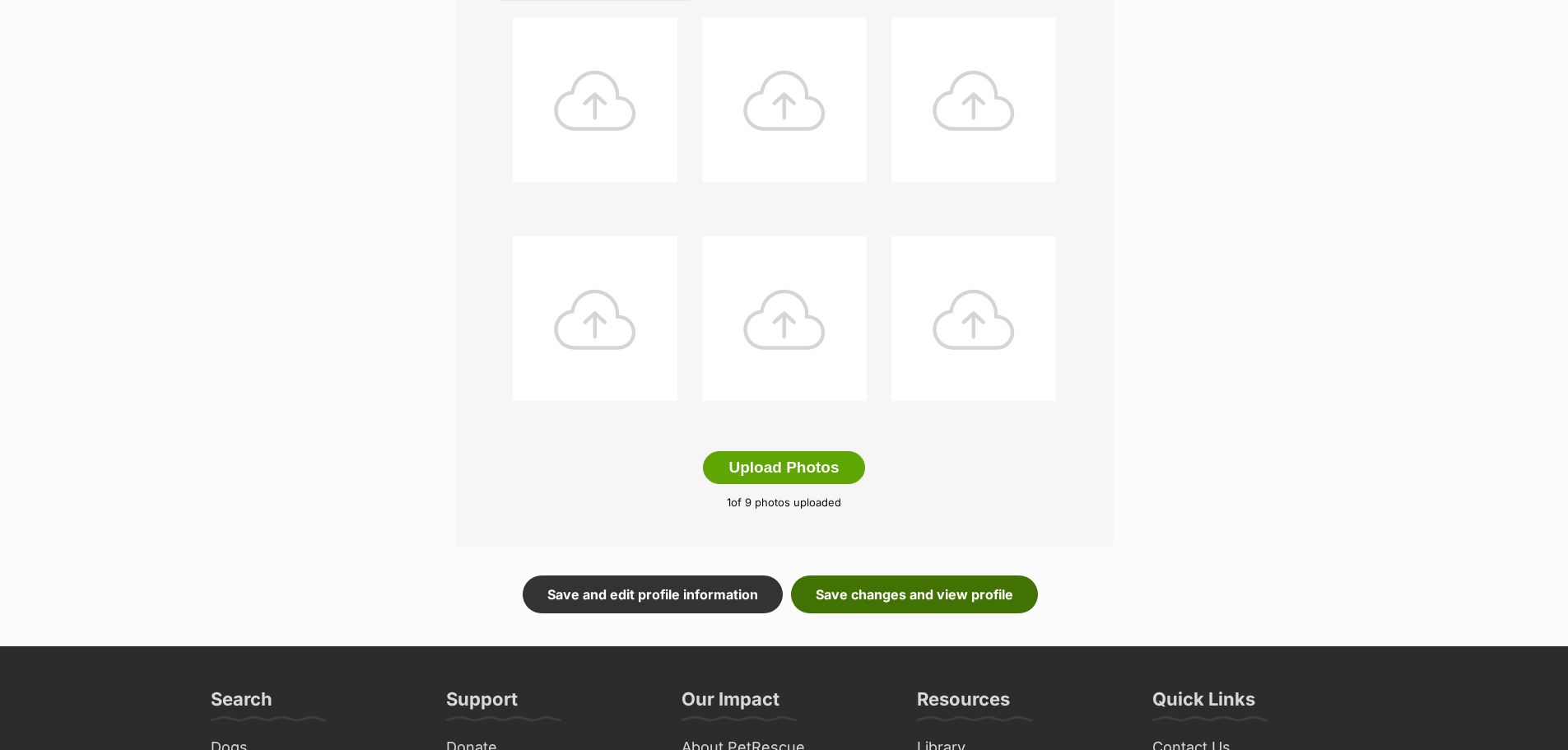
click at [954, 590] on link "Save changes and view profile" at bounding box center [914, 594] width 247 height 38
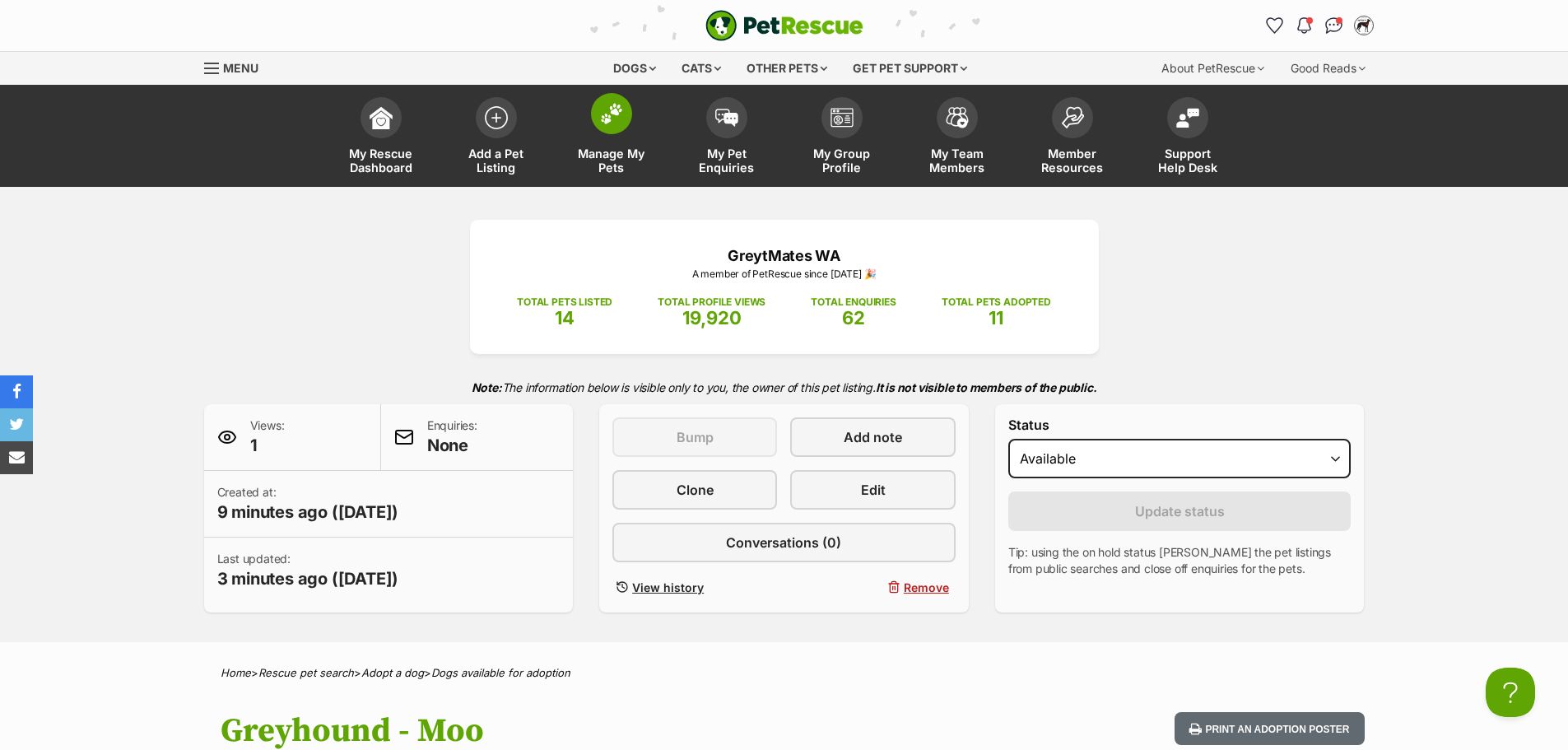
click at [607, 112] on img at bounding box center [612, 114] width 23 height 22
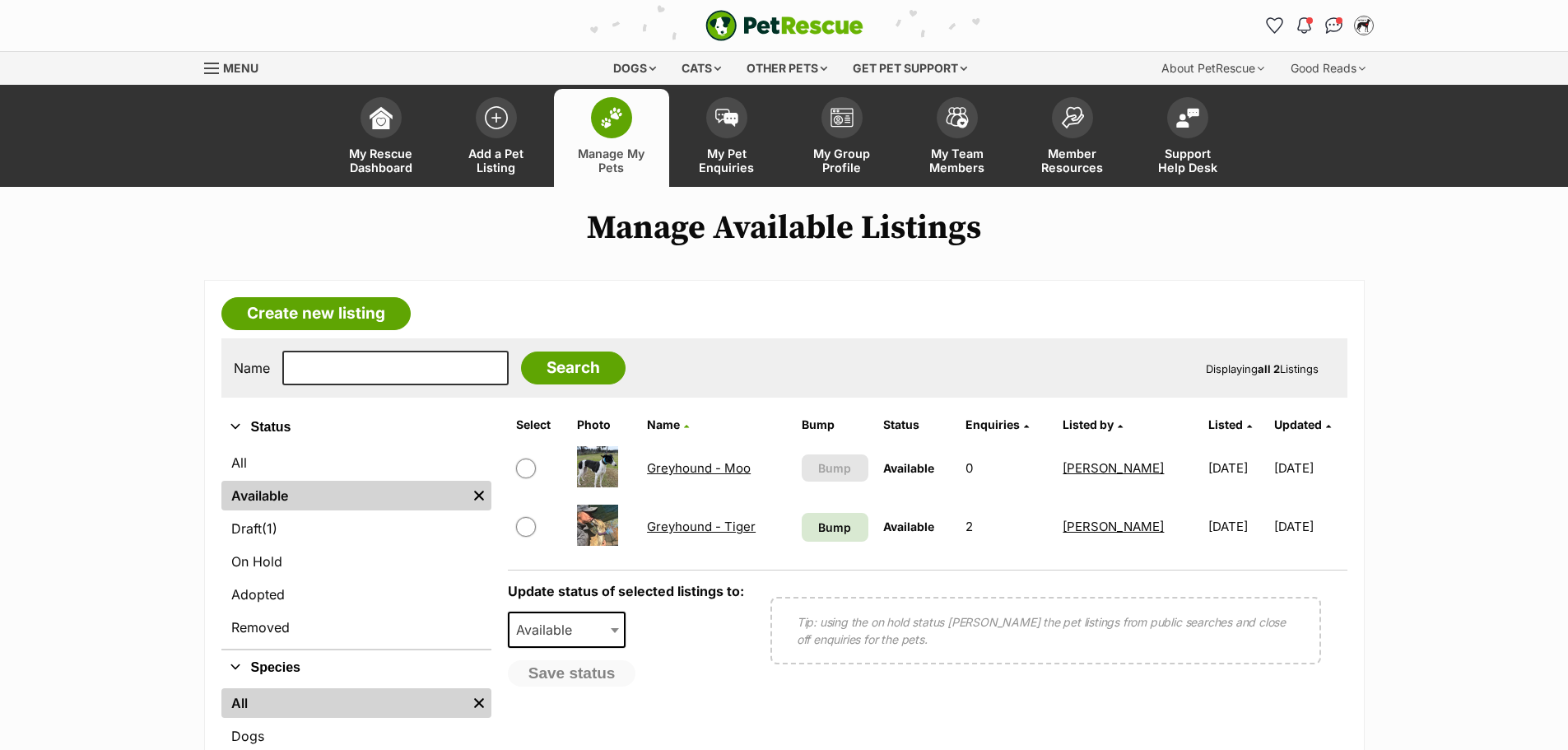
click at [522, 528] on input "checkbox" at bounding box center [525, 526] width 20 height 20
checkbox input "true"
click at [616, 629] on b at bounding box center [614, 631] width 8 height 5
select select "rehomed"
click at [575, 674] on button "Save status" at bounding box center [573, 675] width 130 height 28
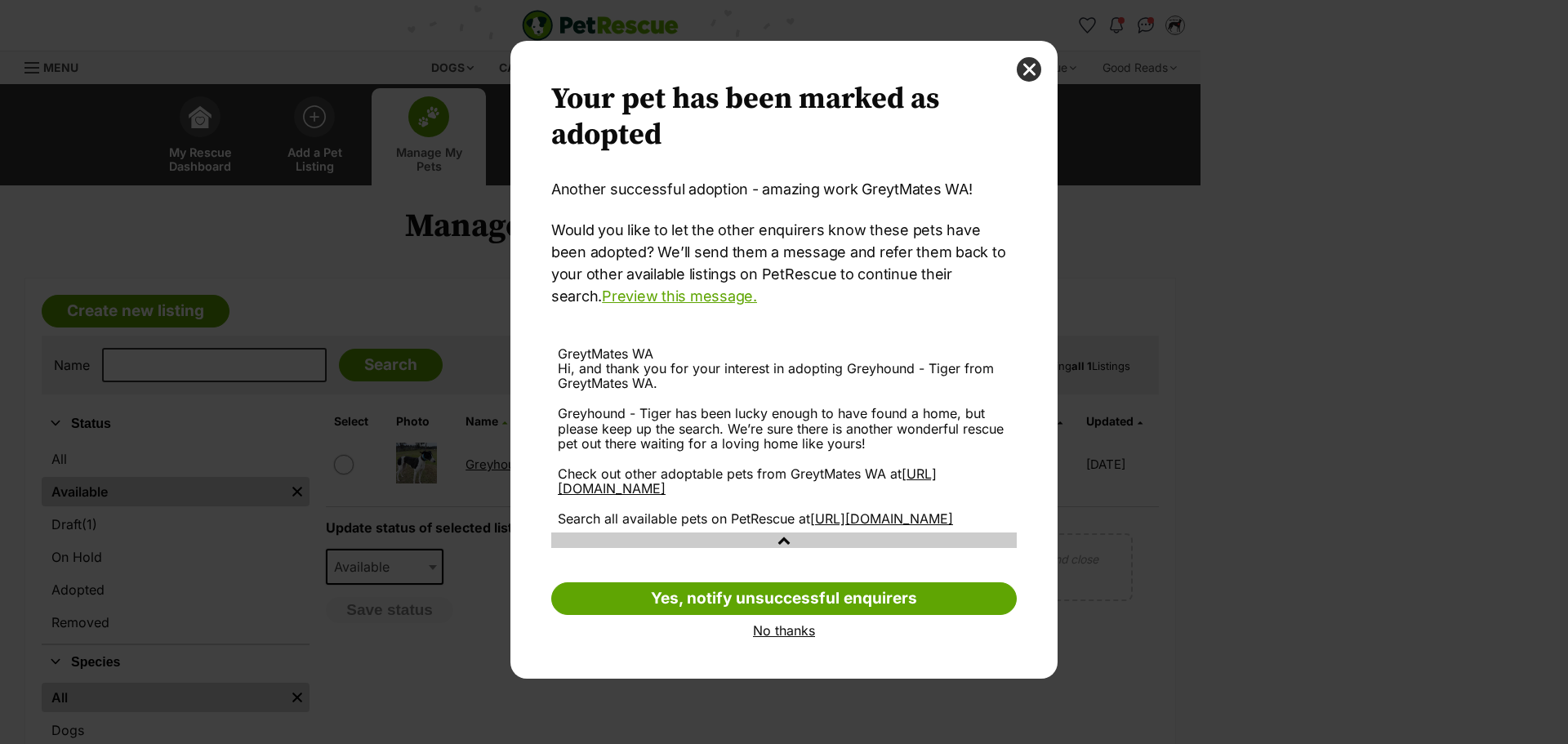
click at [781, 638] on link "No thanks" at bounding box center [783, 631] width 465 height 15
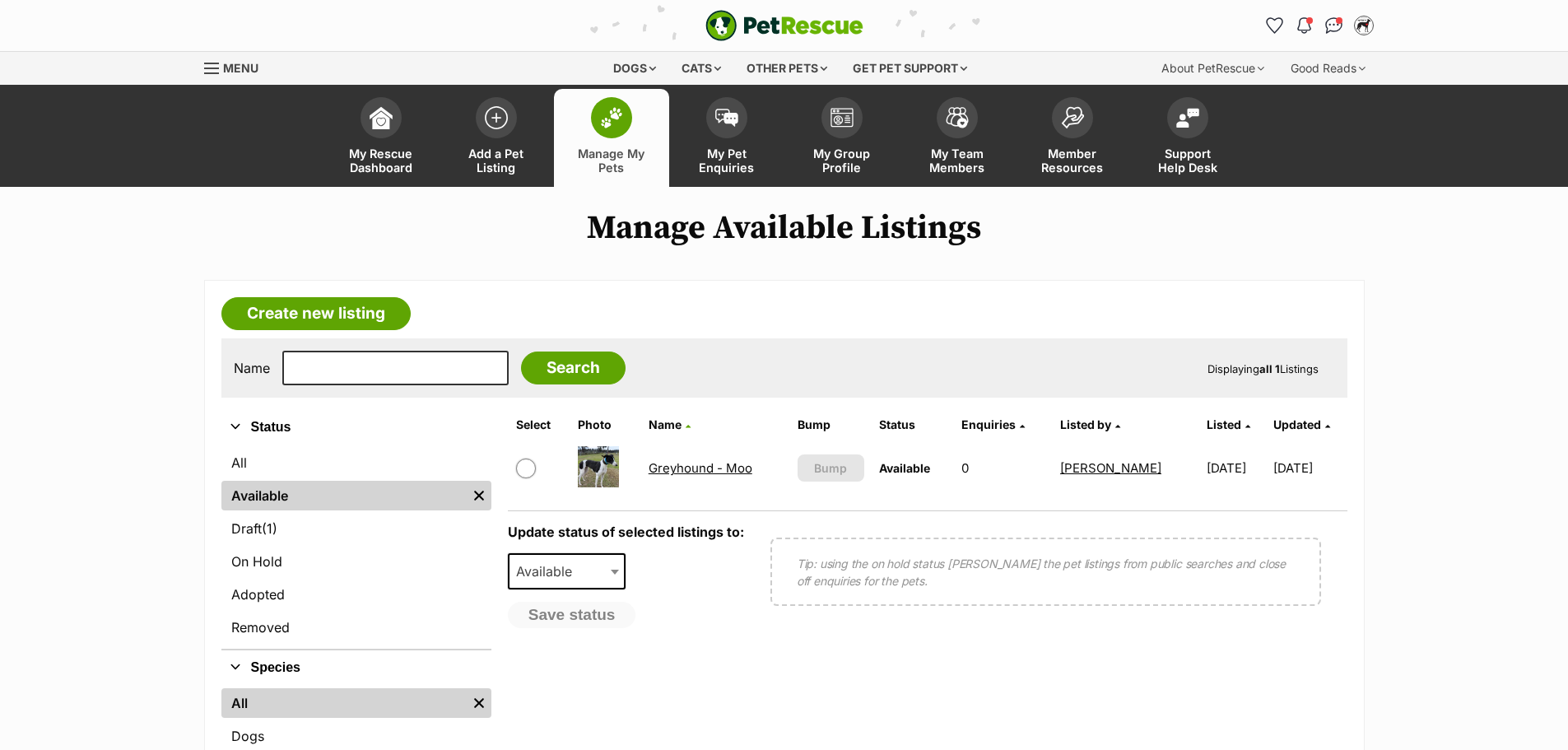
click at [238, 56] on link "Menu" at bounding box center [237, 67] width 66 height 30
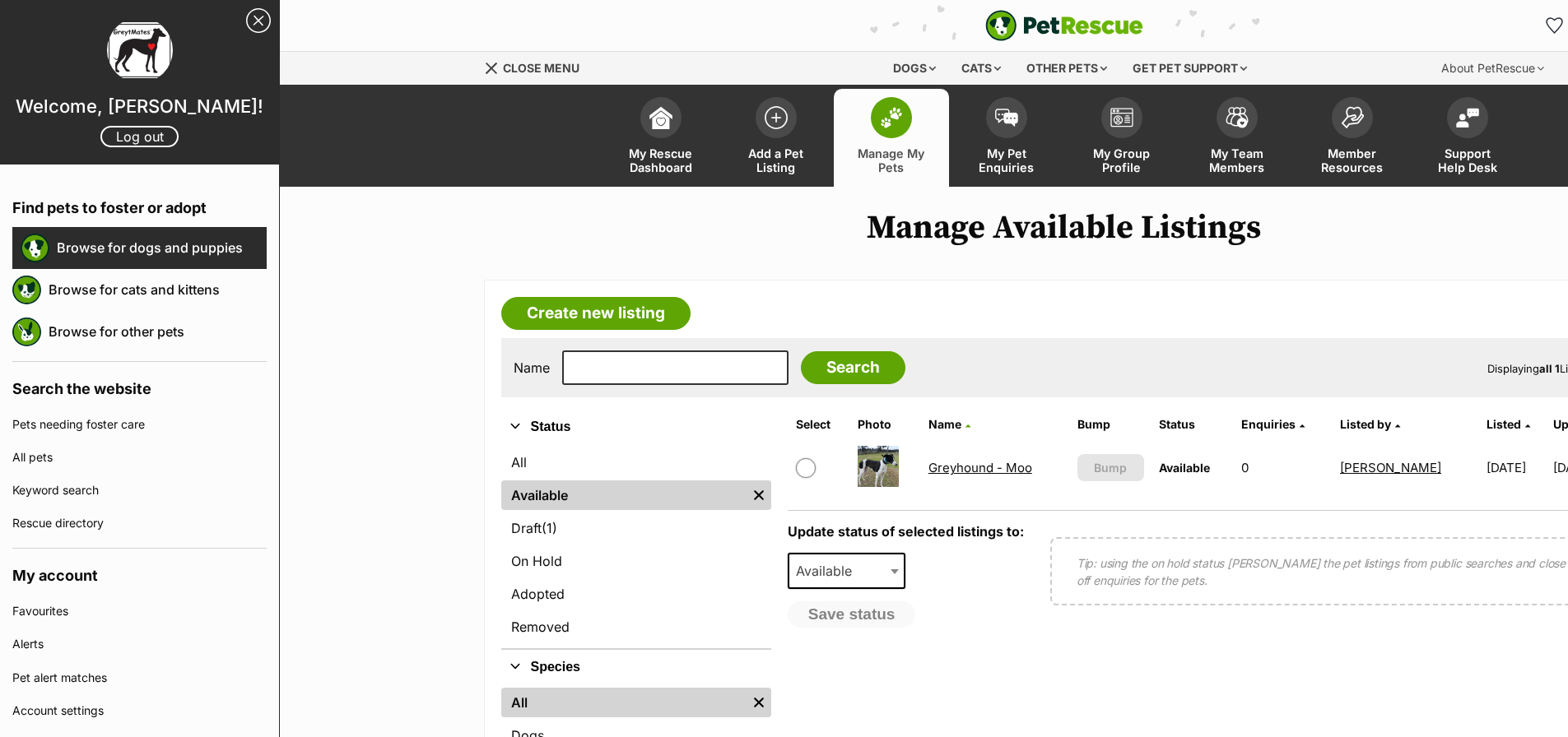
click at [167, 238] on link "Browse for dogs and puppies" at bounding box center [161, 247] width 210 height 35
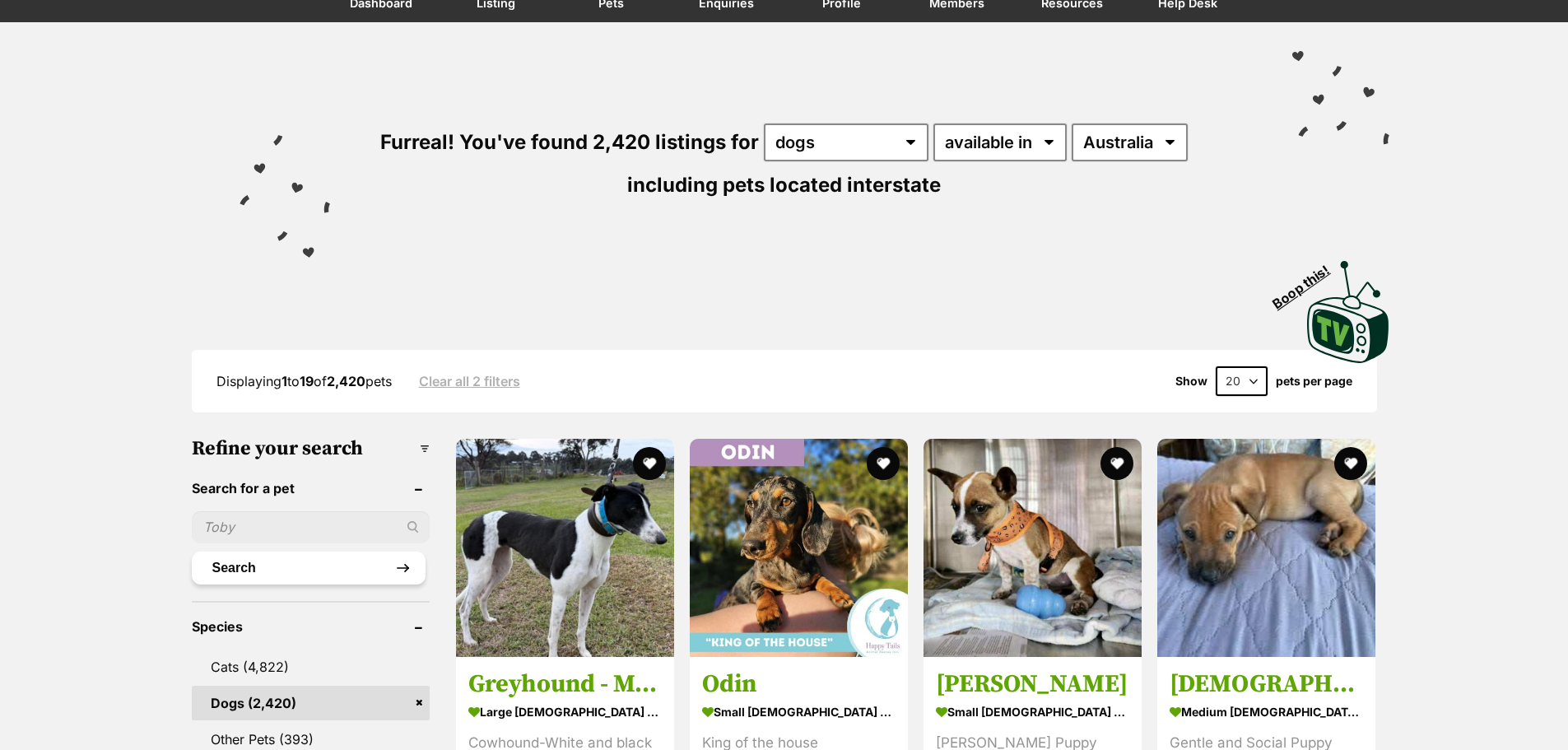
click at [328, 566] on button "Search" at bounding box center [308, 568] width 234 height 33
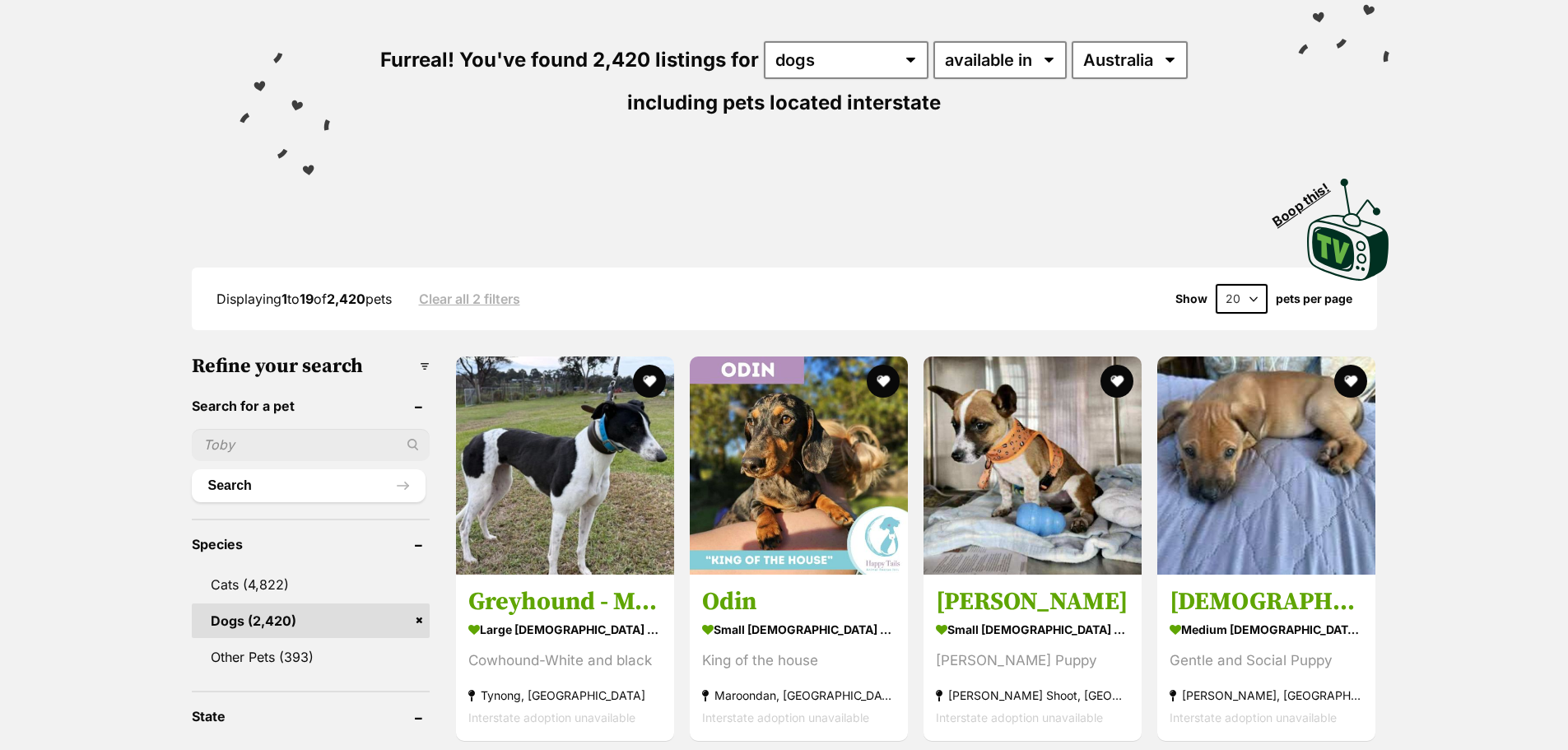
click at [286, 450] on input "text" at bounding box center [310, 444] width 238 height 31
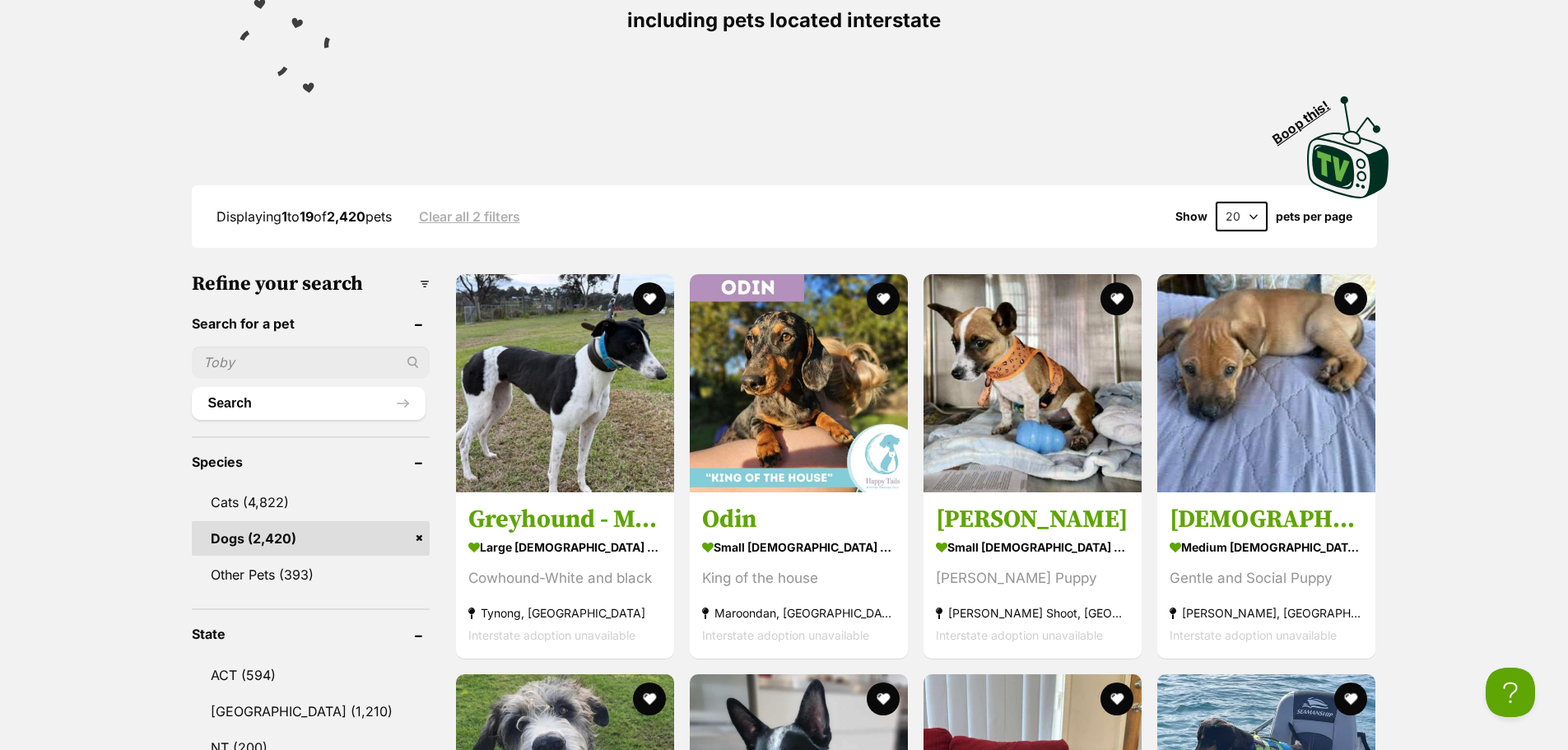
click at [287, 361] on input "text" at bounding box center [310, 362] width 238 height 31
type input "greyhound"
click at [247, 402] on button "Search" at bounding box center [308, 403] width 234 height 33
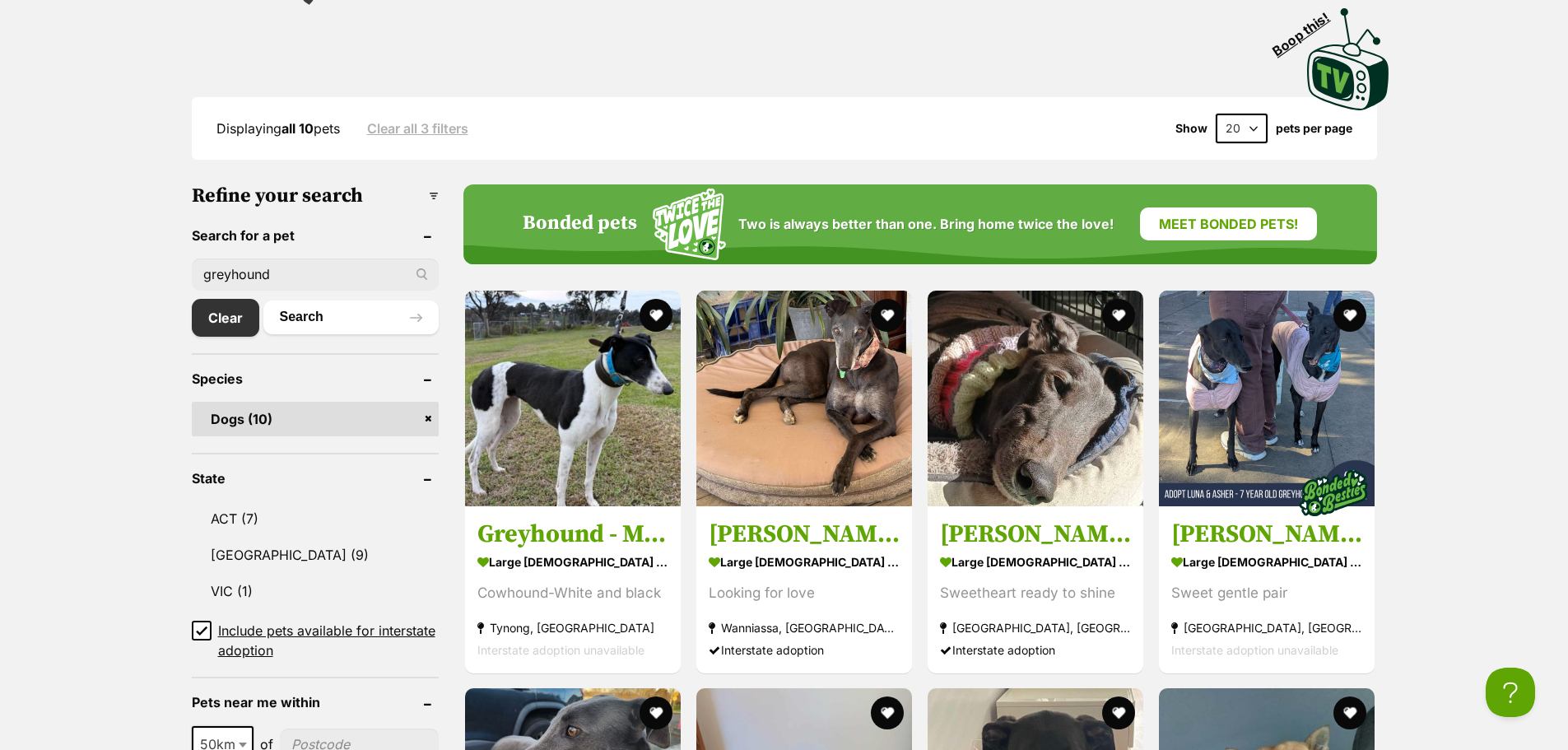
scroll to position [412, 0]
